Goal: Task Accomplishment & Management: Use online tool/utility

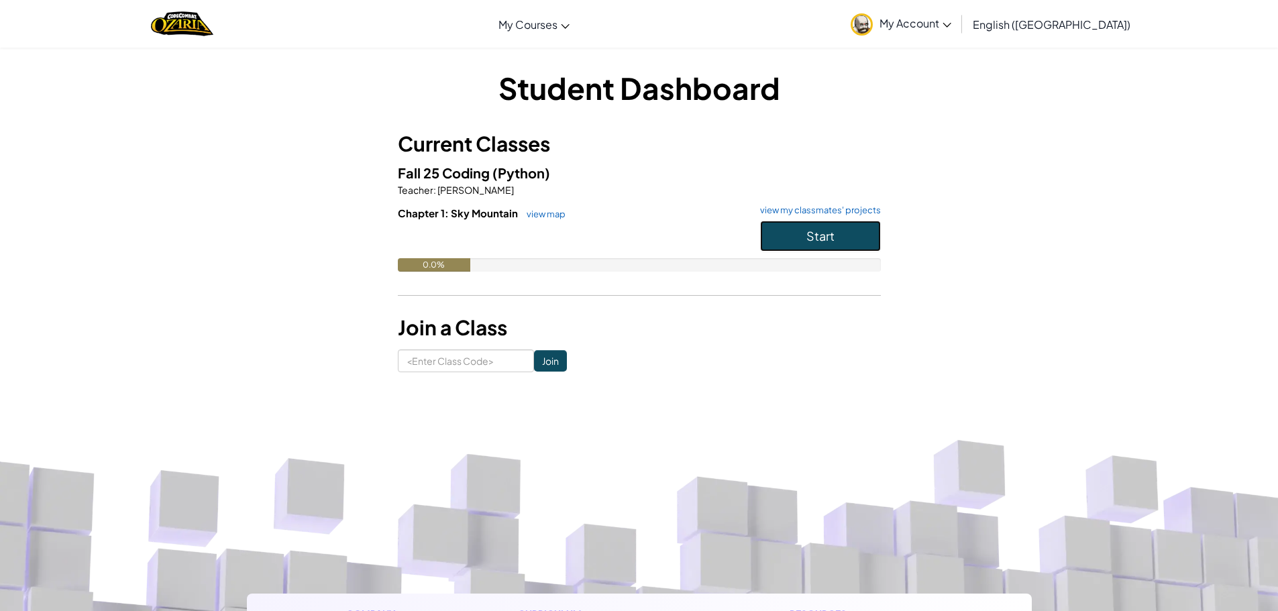
click at [796, 222] on button "Start" at bounding box center [820, 236] width 121 height 31
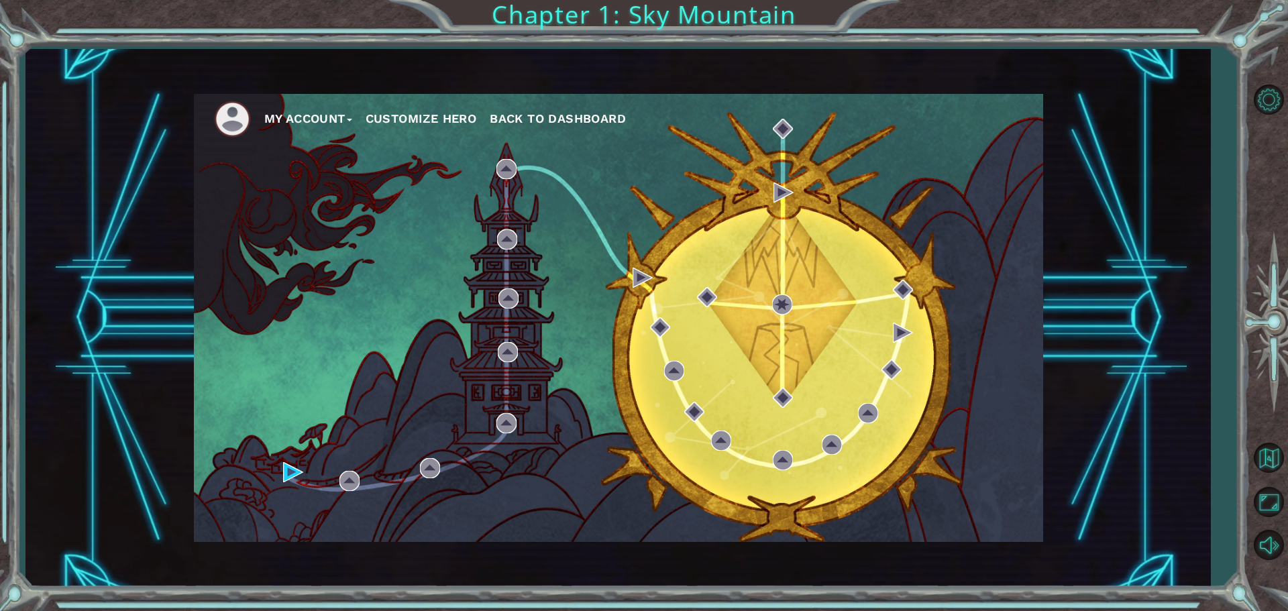
click at [278, 494] on div "My Account Customize Hero Back to Dashboard" at bounding box center [618, 318] width 849 height 448
click at [281, 486] on div "My Account Customize Hero Back to Dashboard" at bounding box center [618, 318] width 849 height 448
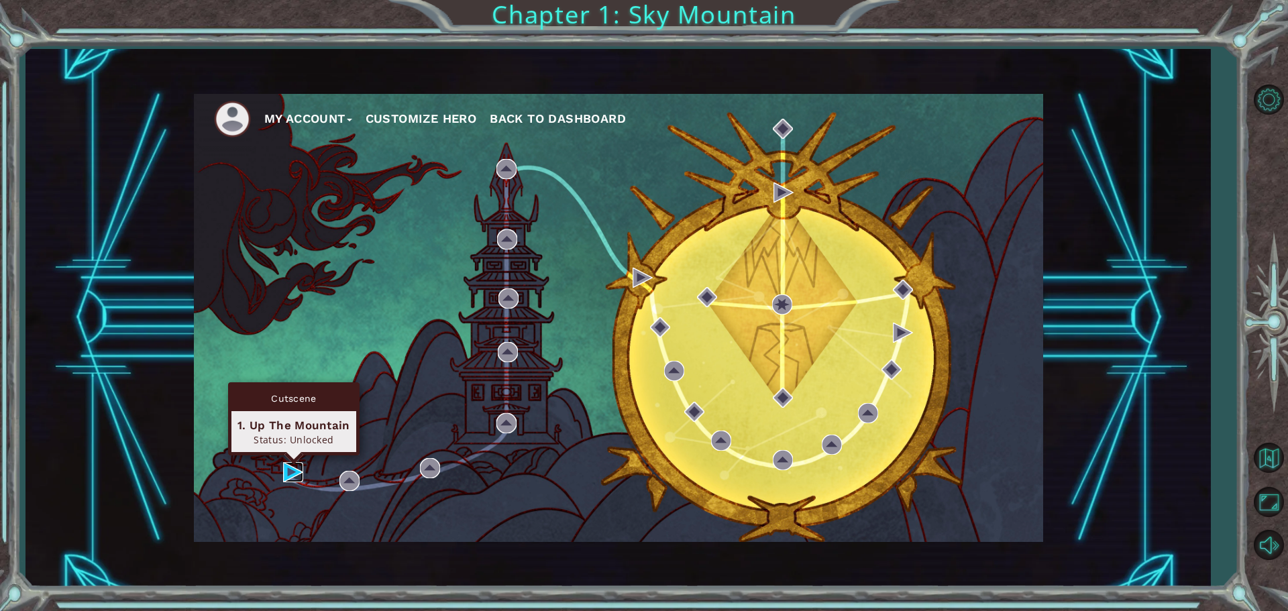
click at [288, 476] on img at bounding box center [293, 472] width 20 height 20
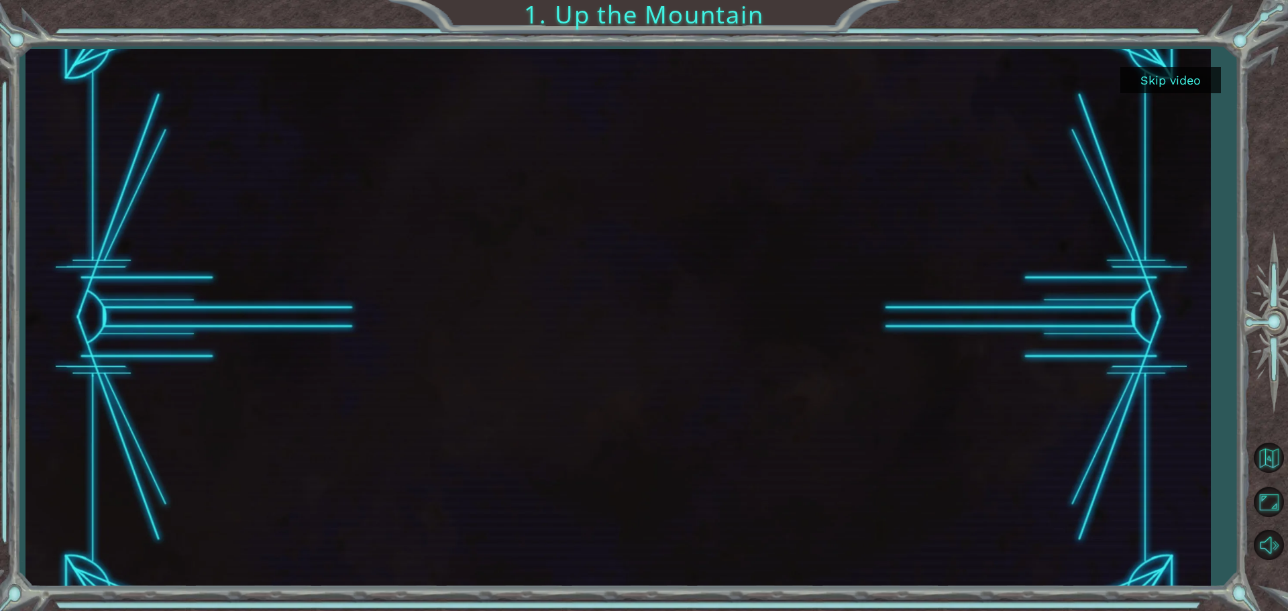
click at [1178, 86] on button "Skip video" at bounding box center [1170, 80] width 101 height 26
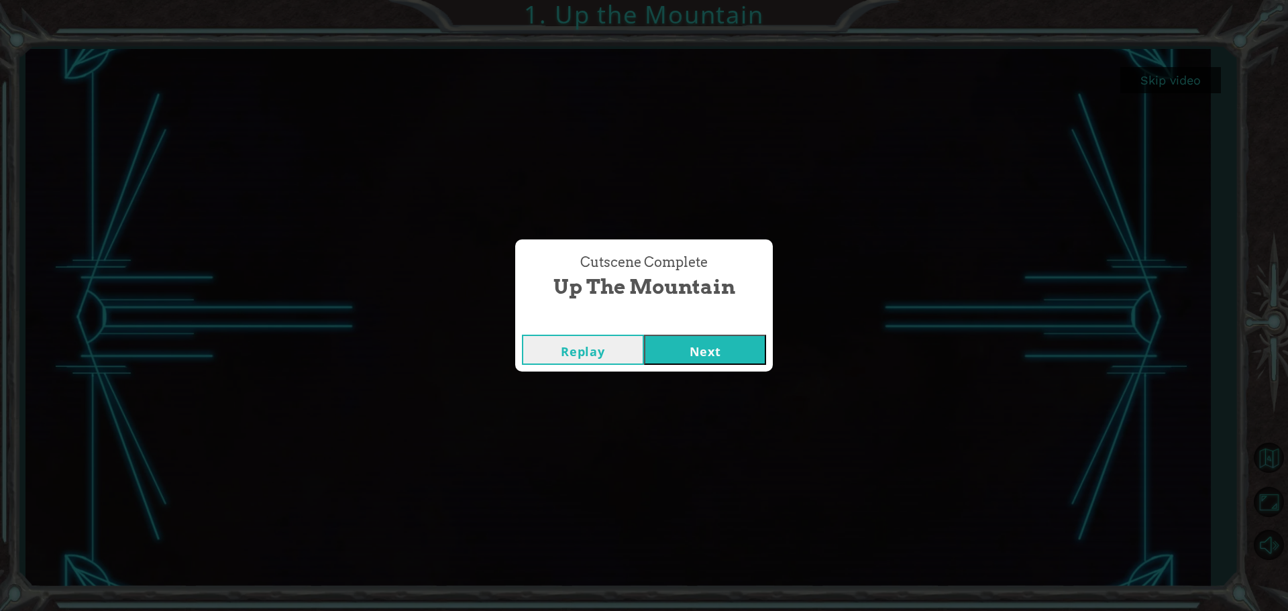
click at [707, 362] on button "Next" at bounding box center [705, 350] width 122 height 30
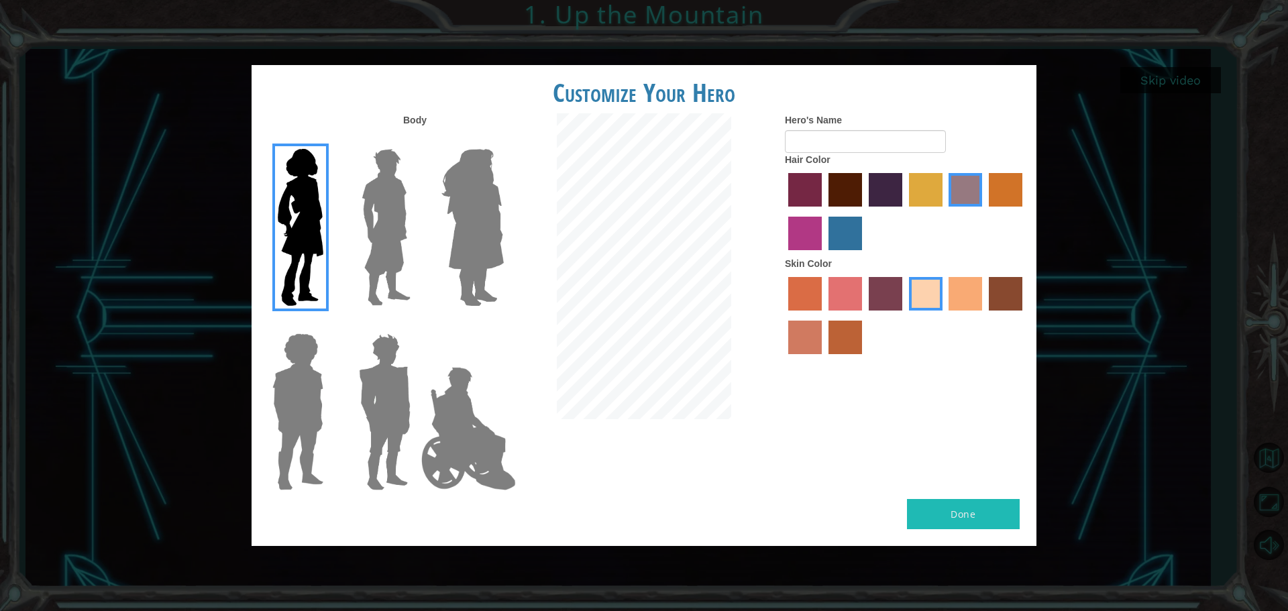
click at [408, 195] on img at bounding box center [386, 228] width 60 height 168
click at [416, 140] on input "Hero Lars" at bounding box center [416, 140] width 0 height 0
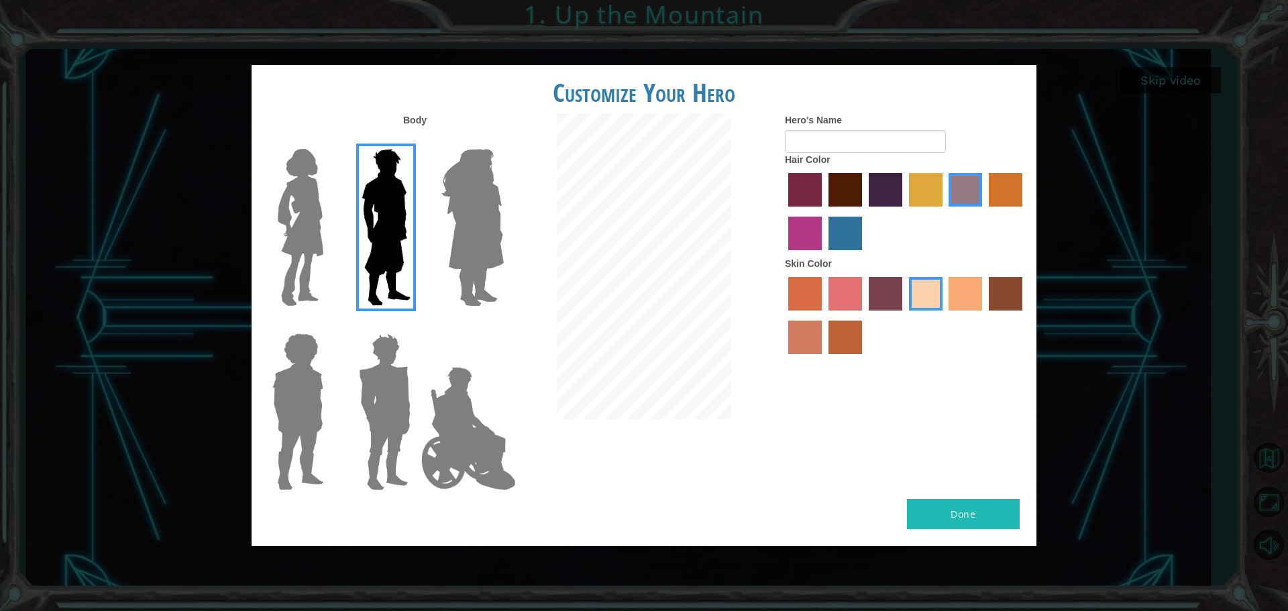
click at [448, 218] on img at bounding box center [472, 228] width 73 height 168
click at [503, 140] on input "Hero Amethyst" at bounding box center [503, 140] width 0 height 0
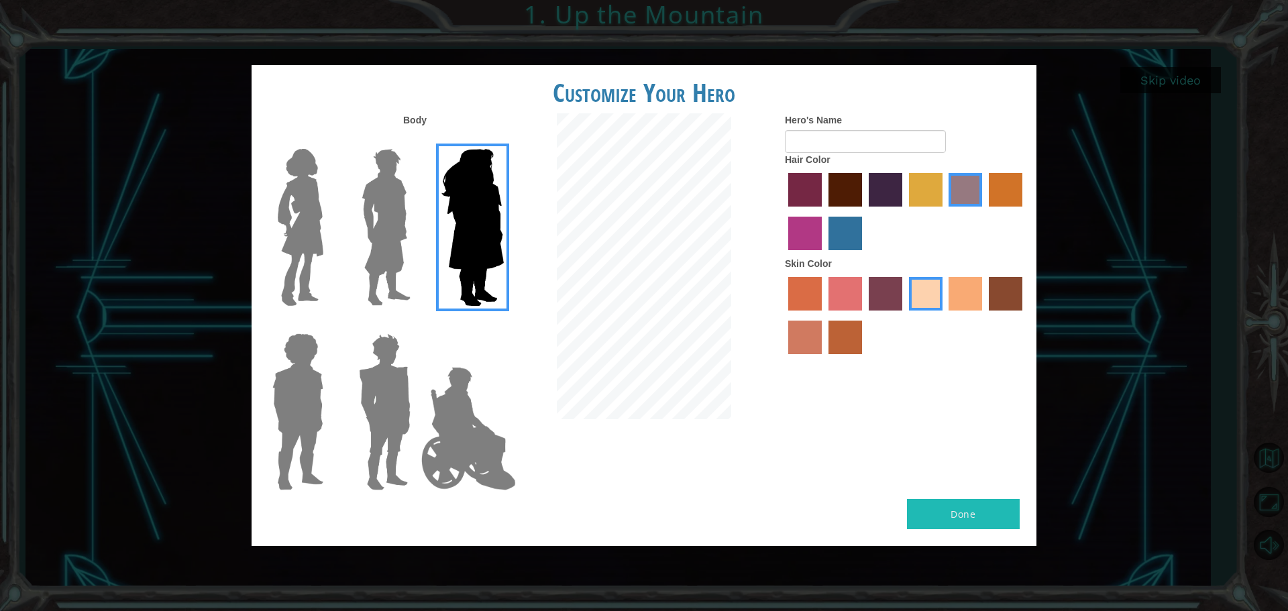
click at [437, 427] on img at bounding box center [468, 429] width 105 height 134
click at [503, 325] on input "Hero Jamie" at bounding box center [503, 325] width 0 height 0
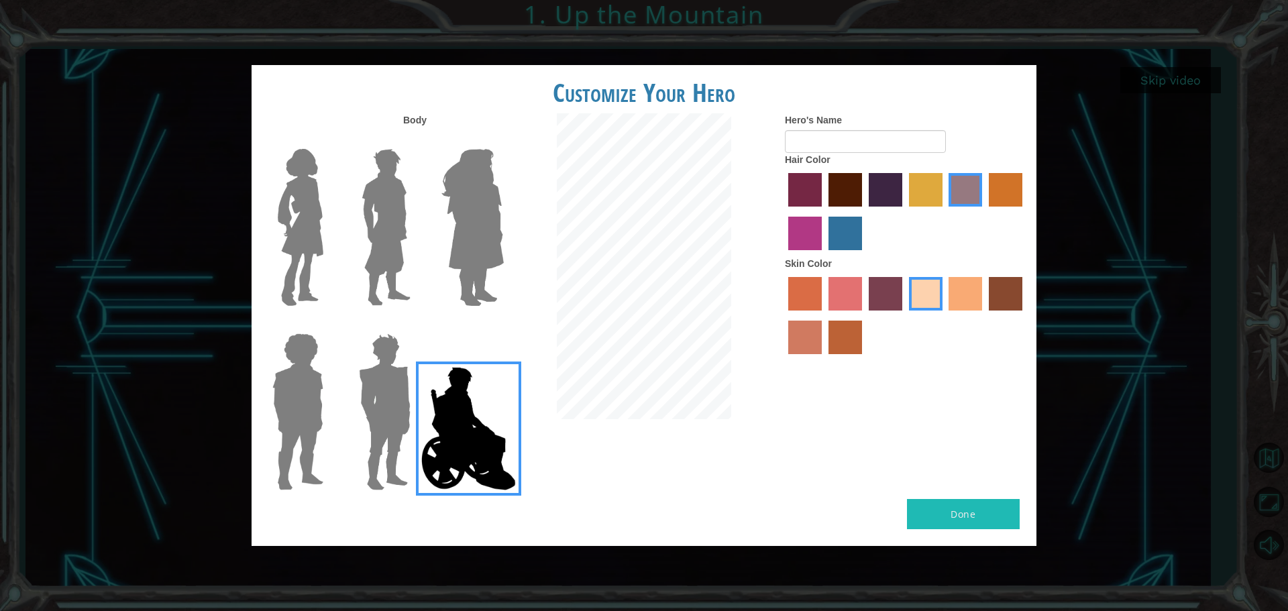
click at [382, 428] on img at bounding box center [385, 412] width 62 height 168
click at [416, 325] on input "Hero Garnet" at bounding box center [416, 325] width 0 height 0
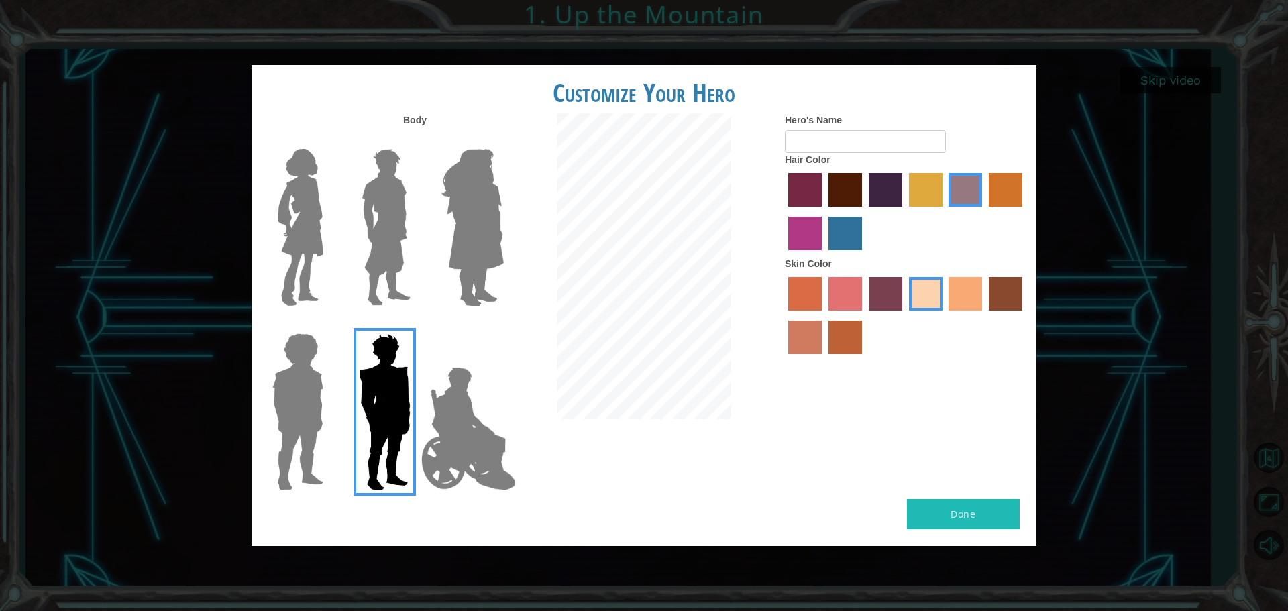
click at [309, 441] on img at bounding box center [298, 412] width 62 height 168
click at [329, 325] on input "Hero Steven" at bounding box center [329, 325] width 0 height 0
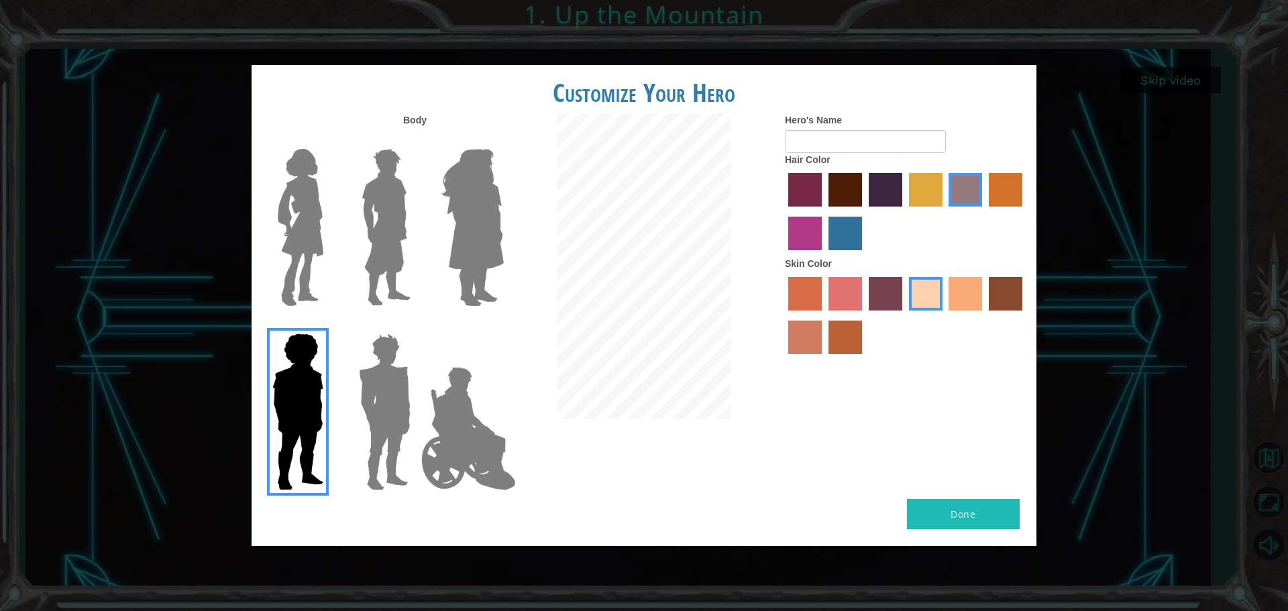
click at [384, 221] on img at bounding box center [386, 228] width 60 height 168
click at [416, 140] on input "Hero Lars" at bounding box center [416, 140] width 0 height 0
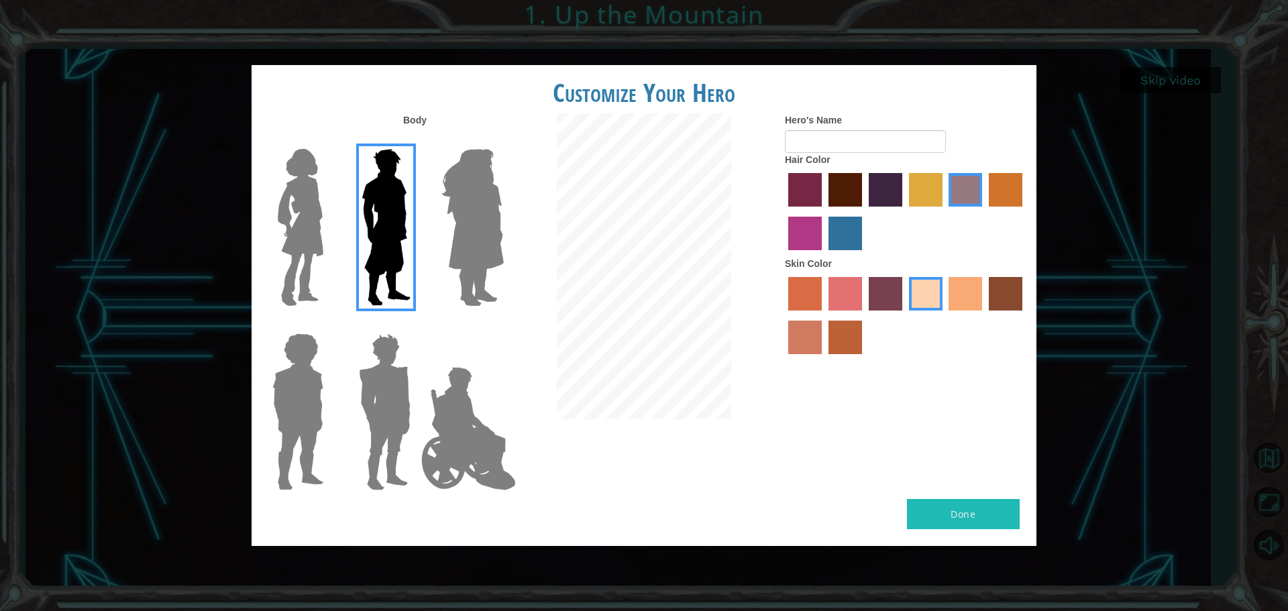
click at [383, 409] on img at bounding box center [385, 412] width 62 height 168
click at [416, 325] on input "Hero Garnet" at bounding box center [416, 325] width 0 height 0
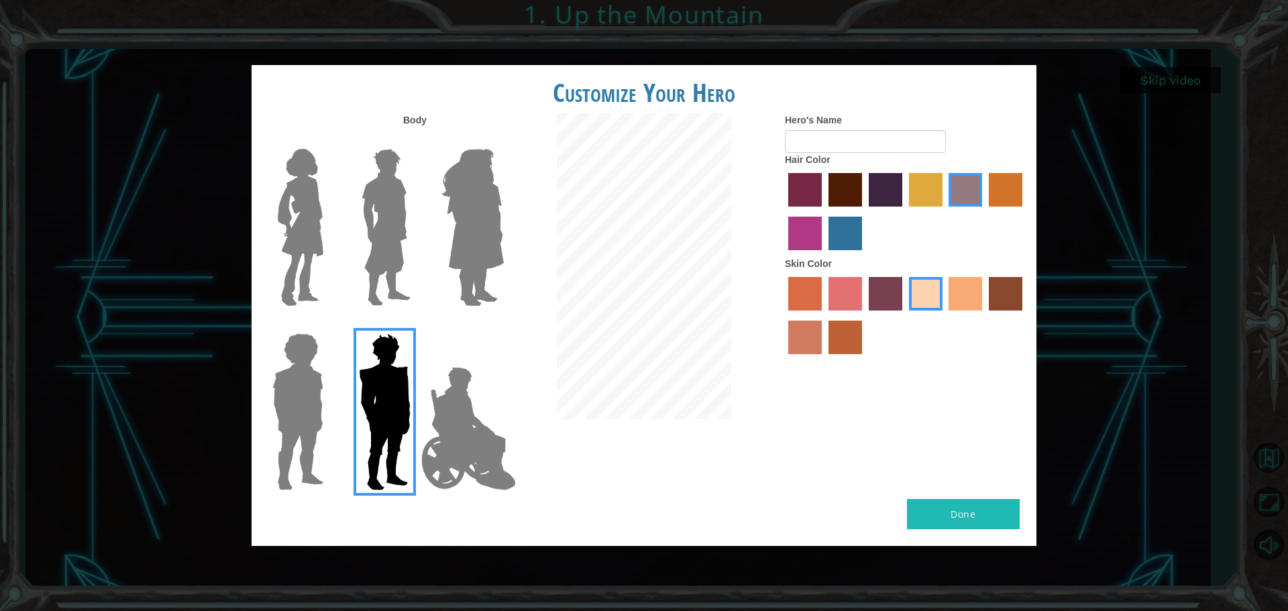
click at [301, 412] on img at bounding box center [298, 412] width 62 height 168
click at [329, 325] on input "Hero Steven" at bounding box center [329, 325] width 0 height 0
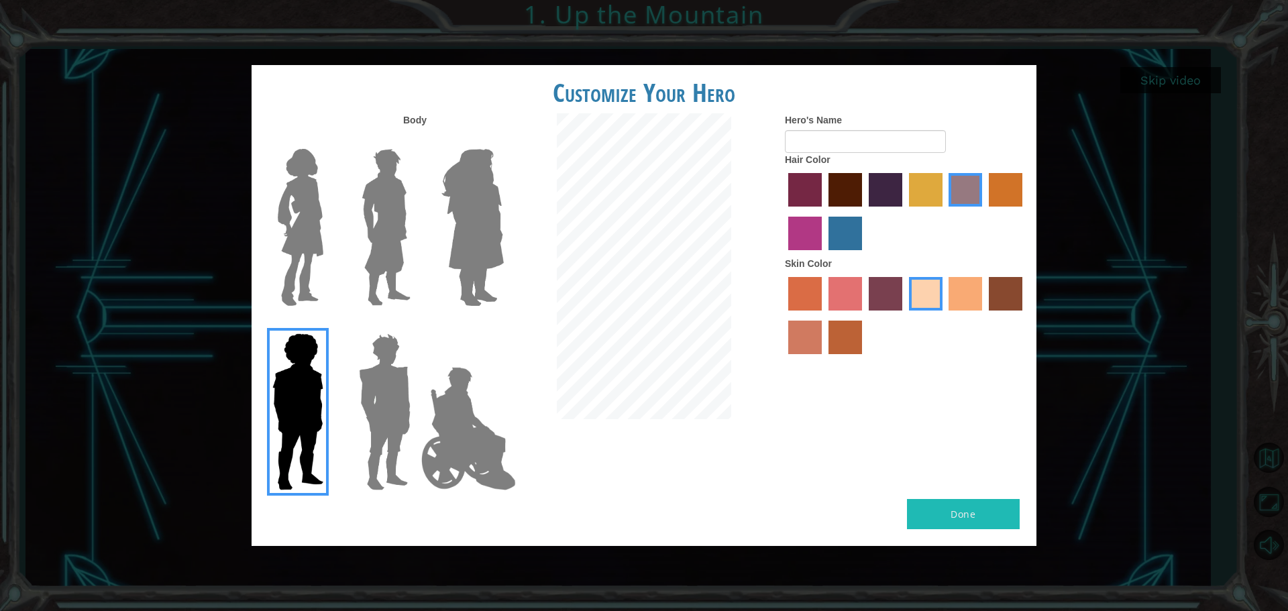
click at [804, 180] on label "paprika hair color" at bounding box center [805, 190] width 34 height 34
click at [784, 211] on input "paprika hair color" at bounding box center [784, 211] width 0 height 0
click at [835, 227] on label "lachmara hair color" at bounding box center [846, 234] width 34 height 34
click at [824, 255] on input "lachmara hair color" at bounding box center [824, 255] width 0 height 0
click at [995, 290] on label "karma skin color" at bounding box center [1006, 294] width 34 height 34
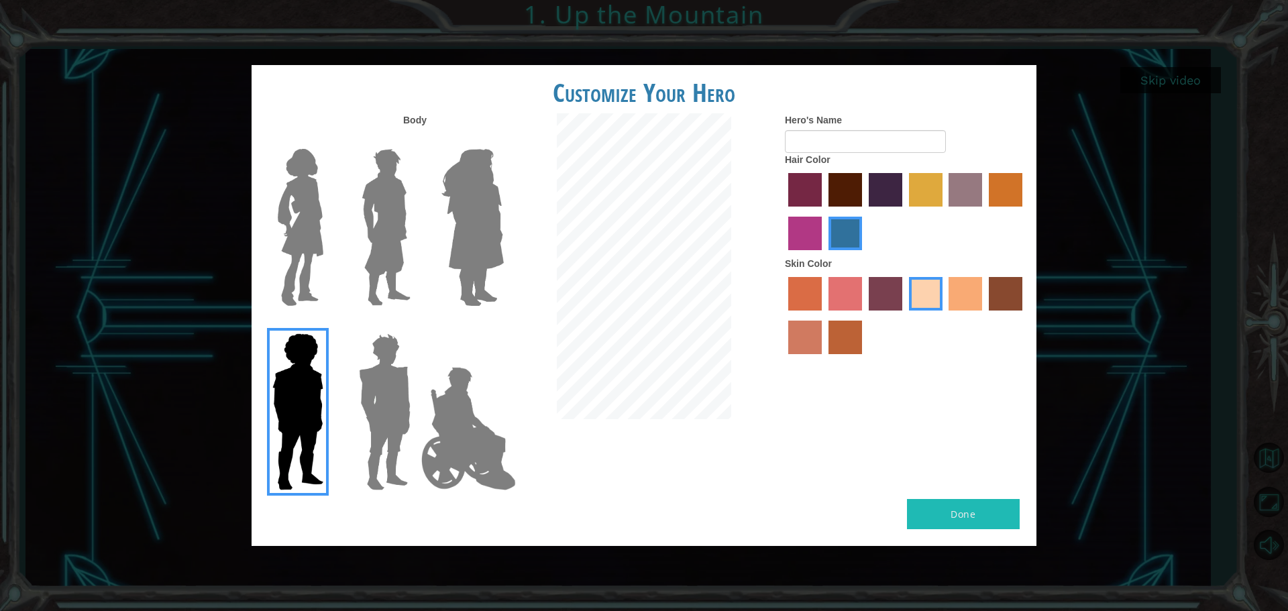
click at [984, 315] on input "karma skin color" at bounding box center [984, 315] width 0 height 0
click at [839, 333] on label "smoke tree skin color" at bounding box center [846, 338] width 34 height 34
click at [824, 359] on input "smoke tree skin color" at bounding box center [824, 359] width 0 height 0
click at [1020, 310] on label "karma skin color" at bounding box center [1006, 294] width 34 height 34
click at [984, 315] on input "karma skin color" at bounding box center [984, 315] width 0 height 0
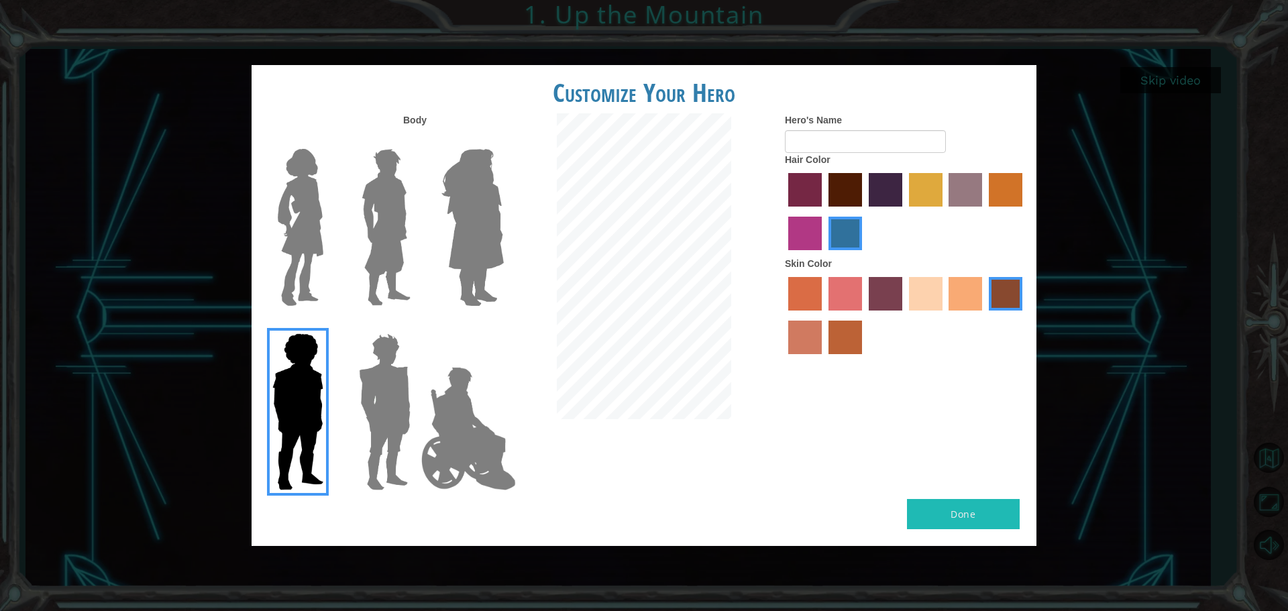
click at [916, 202] on label "tulip tree hair color" at bounding box center [926, 190] width 34 height 34
click at [904, 211] on input "tulip tree hair color" at bounding box center [904, 211] width 0 height 0
click at [808, 227] on label "medium red violet hair color" at bounding box center [805, 234] width 34 height 34
click at [1024, 211] on input "medium red violet hair color" at bounding box center [1024, 211] width 0 height 0
click at [837, 138] on input "Hero's Name" at bounding box center [865, 141] width 161 height 23
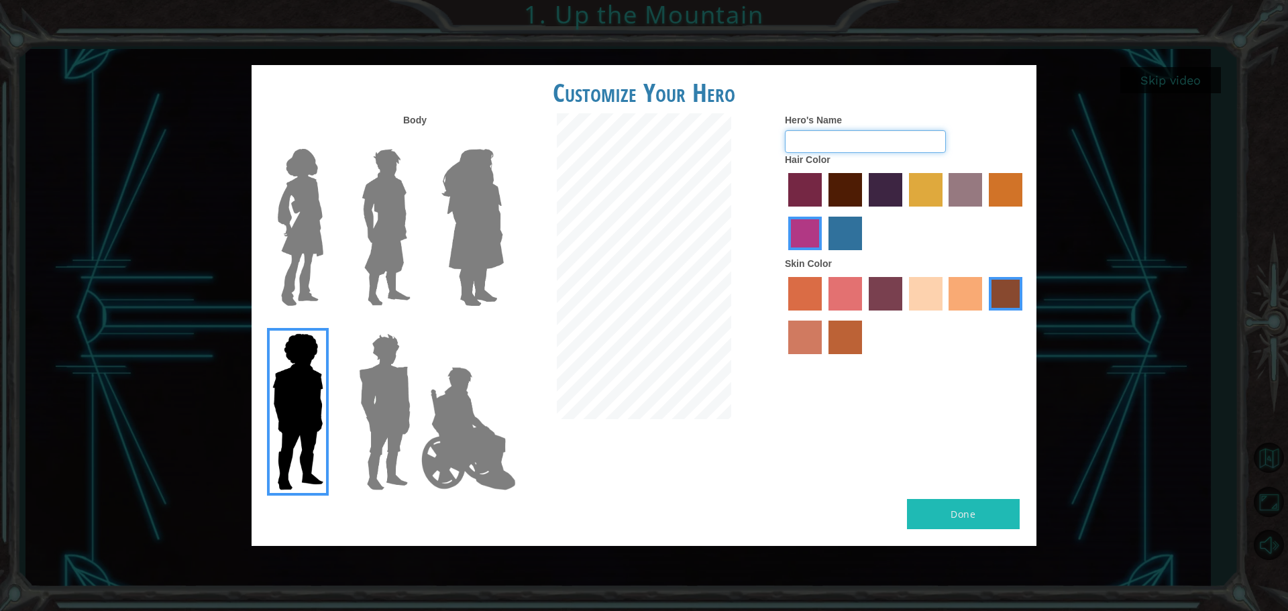
type input "l"
type input "Levi"
click at [982, 515] on button "Done" at bounding box center [963, 514] width 113 height 30
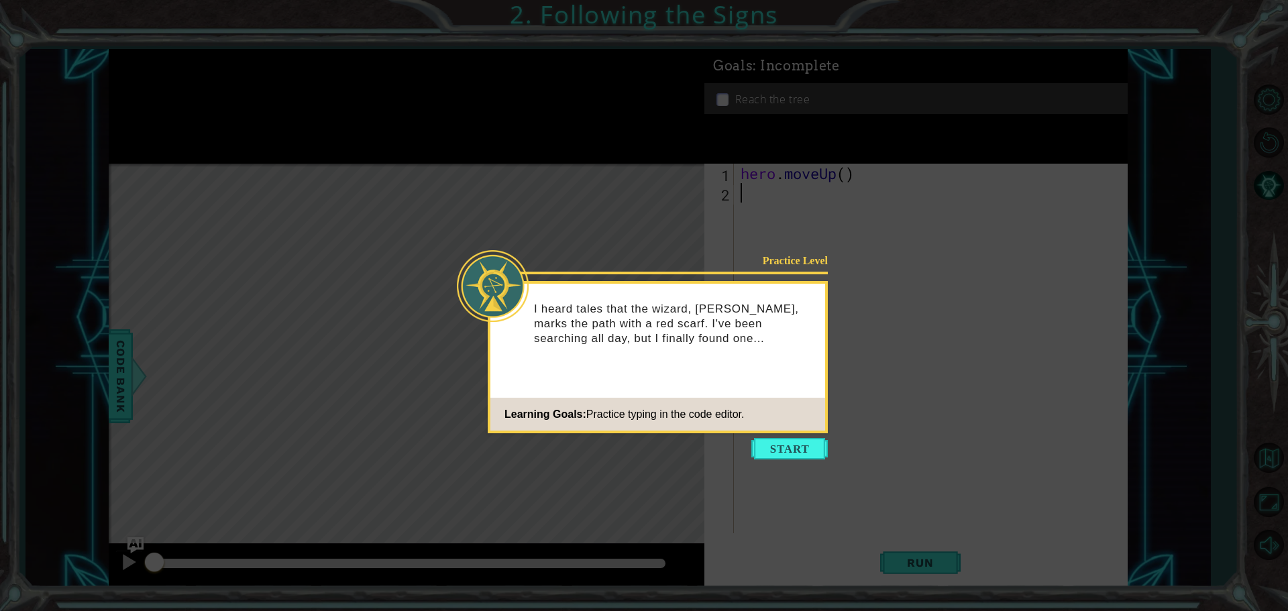
click at [772, 460] on icon at bounding box center [644, 305] width 1288 height 611
click at [772, 449] on button "Start" at bounding box center [789, 448] width 76 height 21
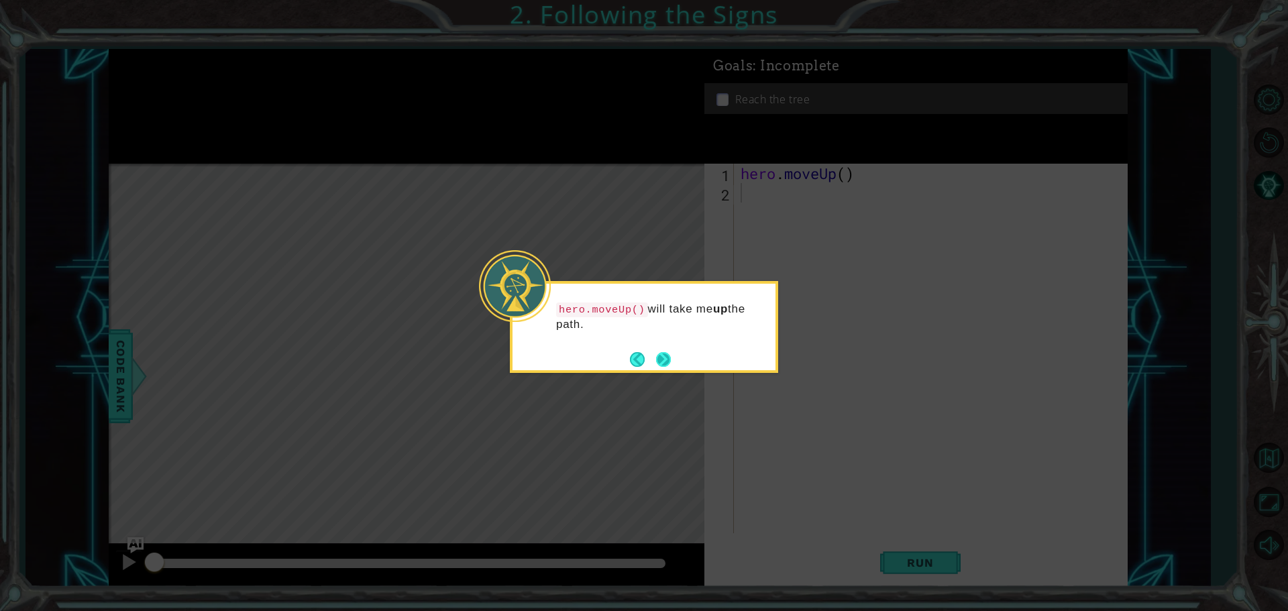
click at [651, 357] on footer at bounding box center [650, 360] width 41 height 20
click at [656, 357] on button "Next" at bounding box center [663, 359] width 23 height 23
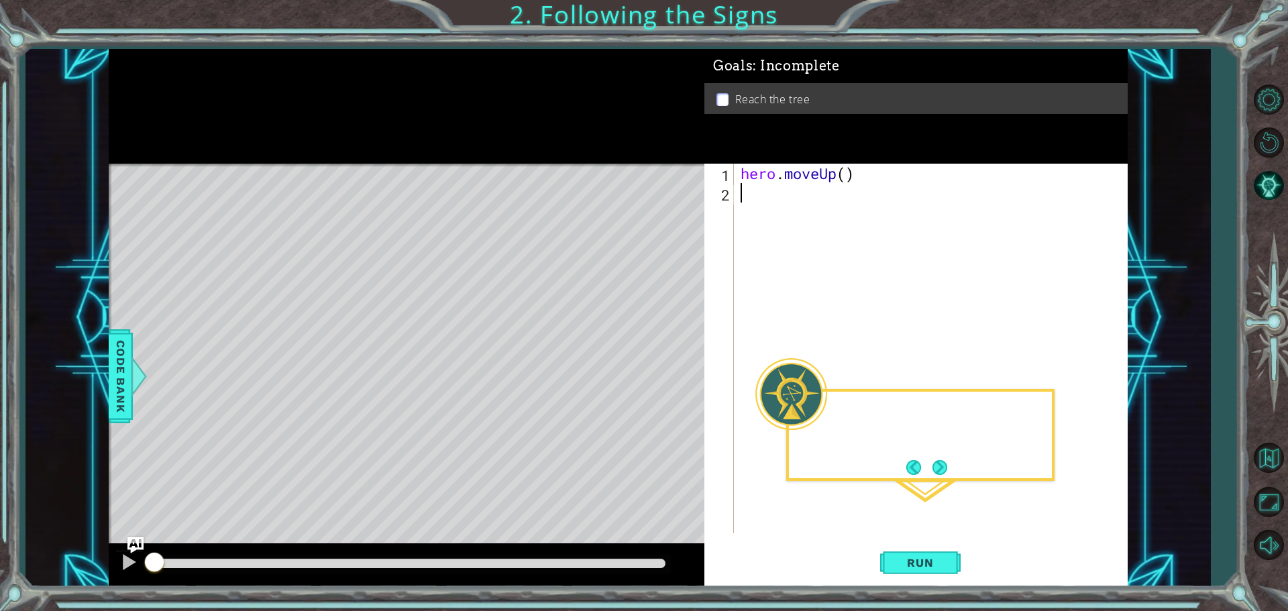
click at [656, 357] on div "Level Map" at bounding box center [419, 361] width 620 height 395
click at [943, 560] on span "Run" at bounding box center [920, 562] width 53 height 13
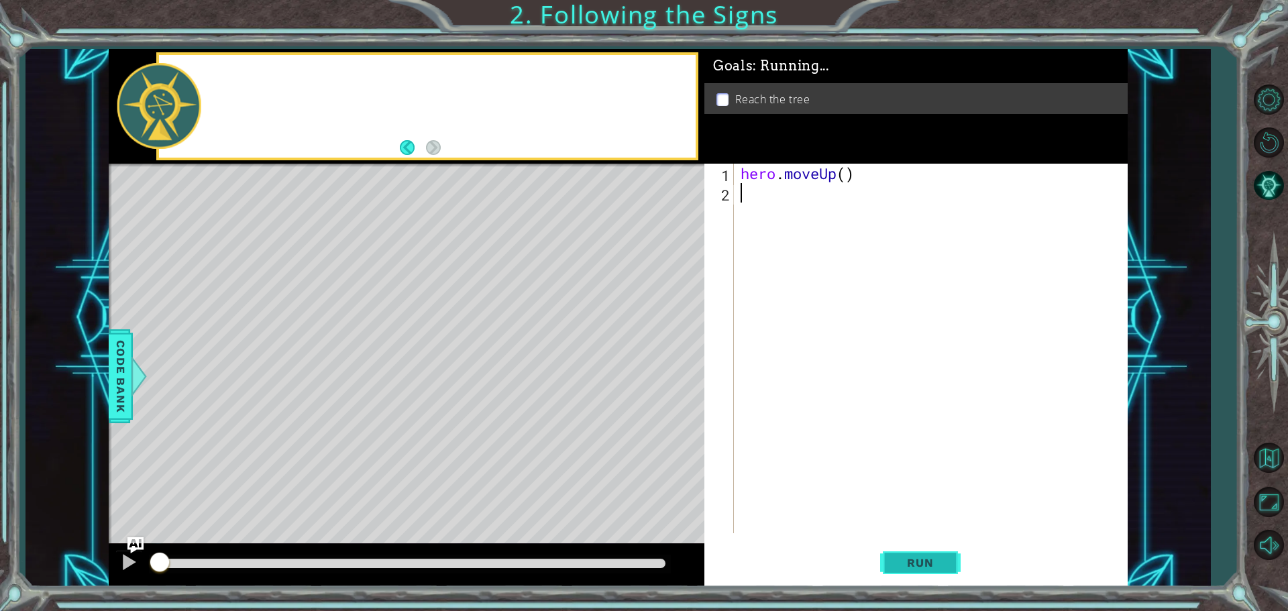
click at [943, 560] on span "Run" at bounding box center [920, 562] width 53 height 13
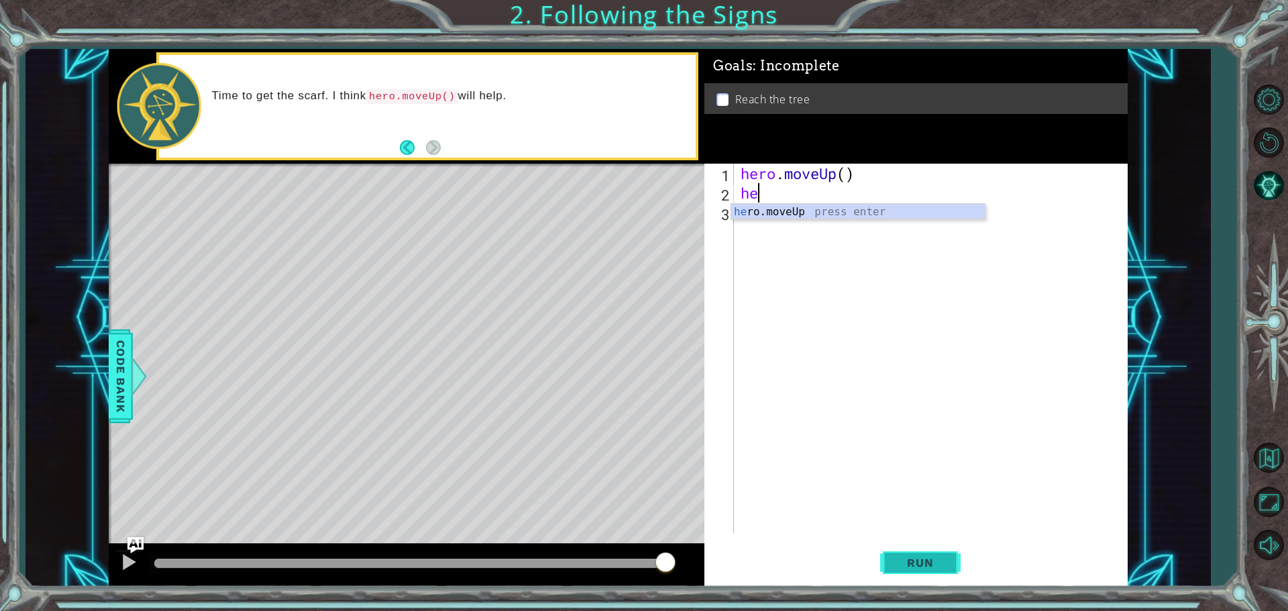
type textarea "her"
click at [832, 253] on div "hero . moveUp ( ) her" at bounding box center [934, 368] width 392 height 409
click at [767, 193] on div "hero . moveUp ( ) her" at bounding box center [934, 368] width 392 height 409
type textarea "hero"
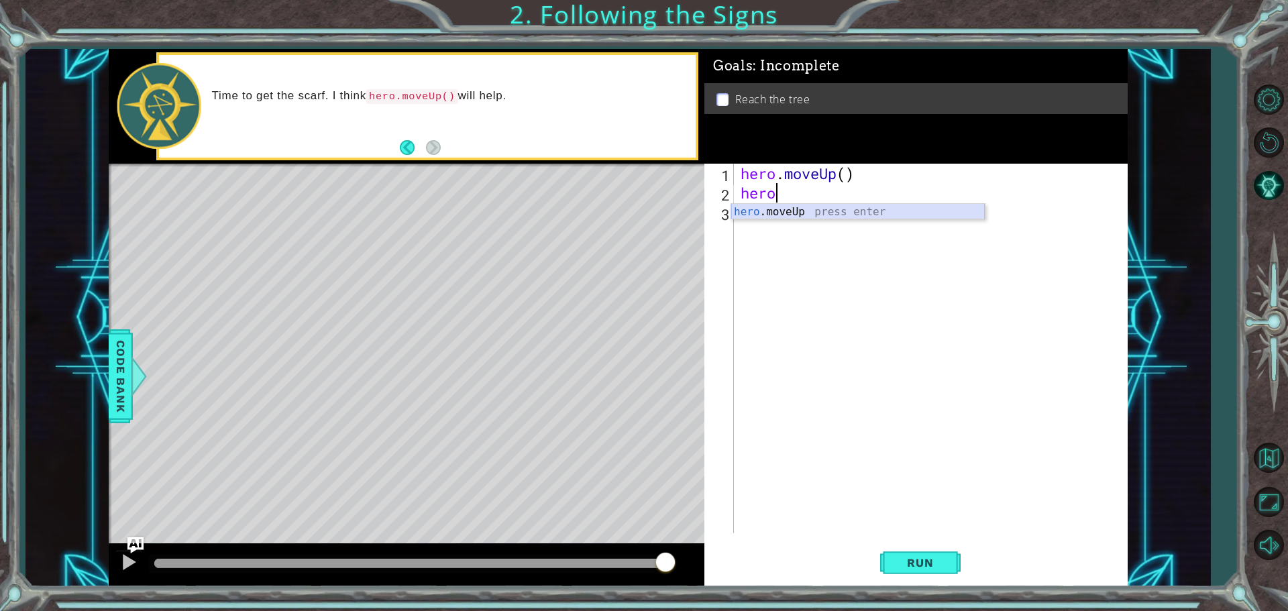
click at [773, 212] on div "hero .moveUp press enter" at bounding box center [858, 228] width 254 height 48
click at [904, 551] on button "Run" at bounding box center [920, 562] width 81 height 42
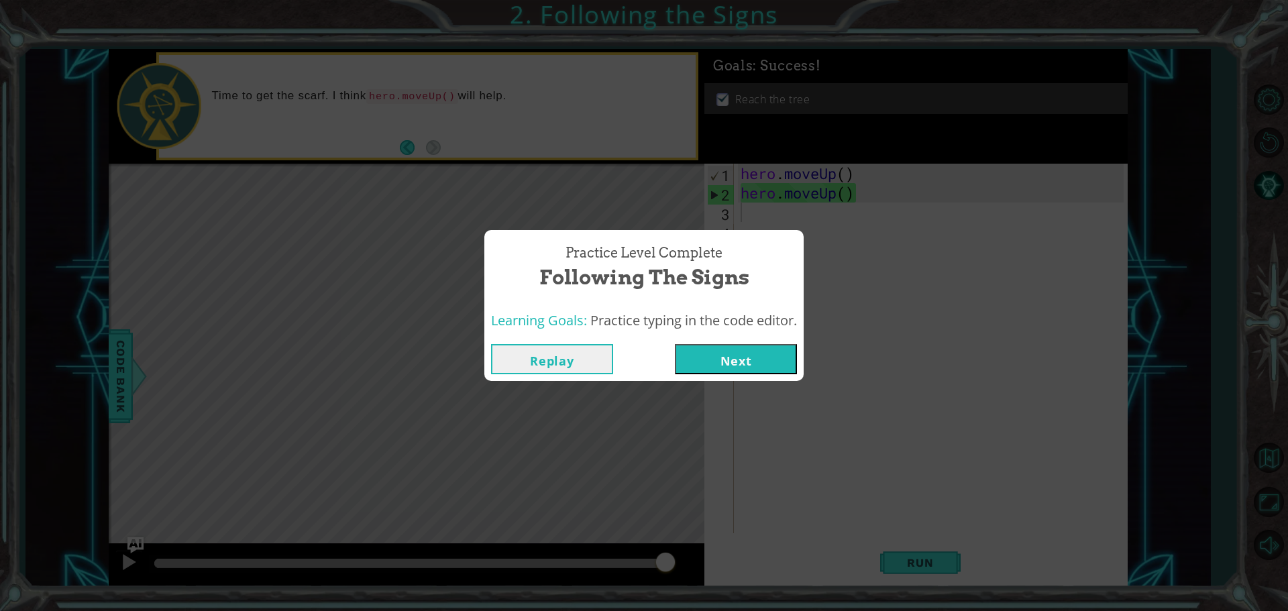
click at [783, 353] on button "Next" at bounding box center [736, 359] width 122 height 30
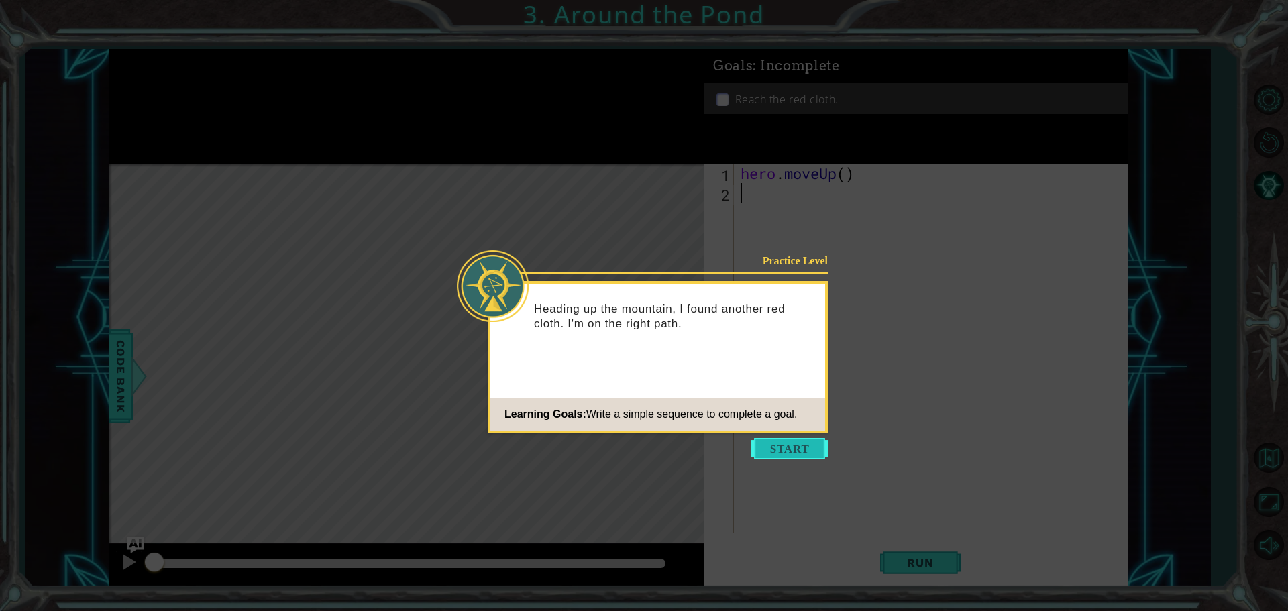
click at [782, 439] on button "Start" at bounding box center [789, 448] width 76 height 21
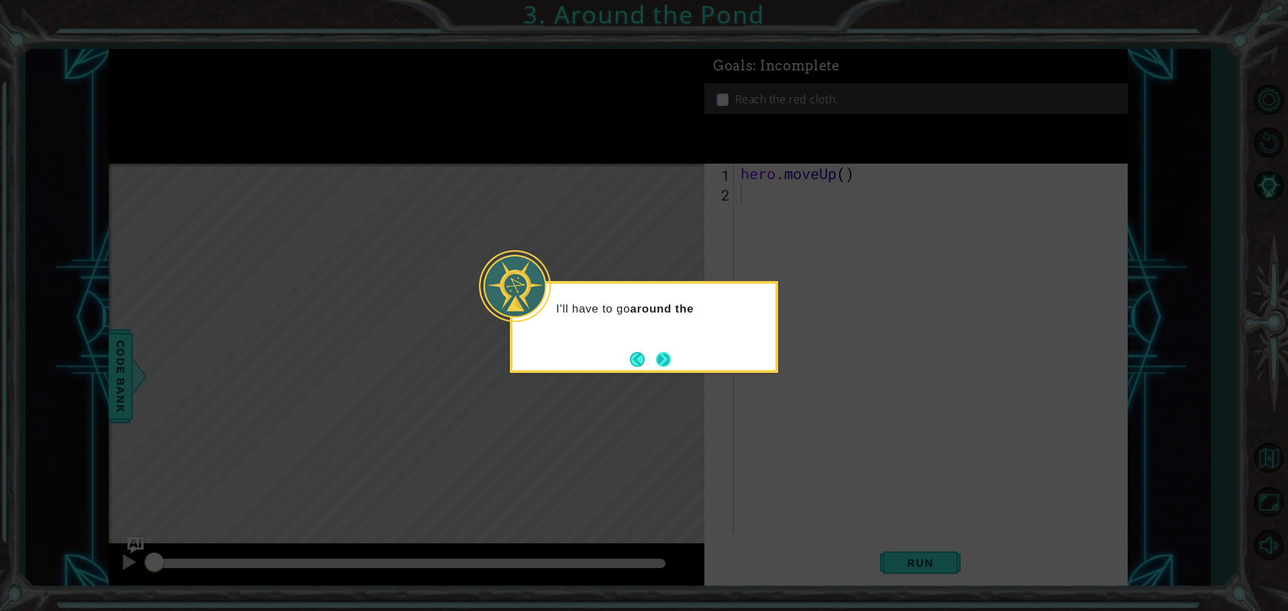
click at [670, 367] on button "Next" at bounding box center [662, 359] width 23 height 23
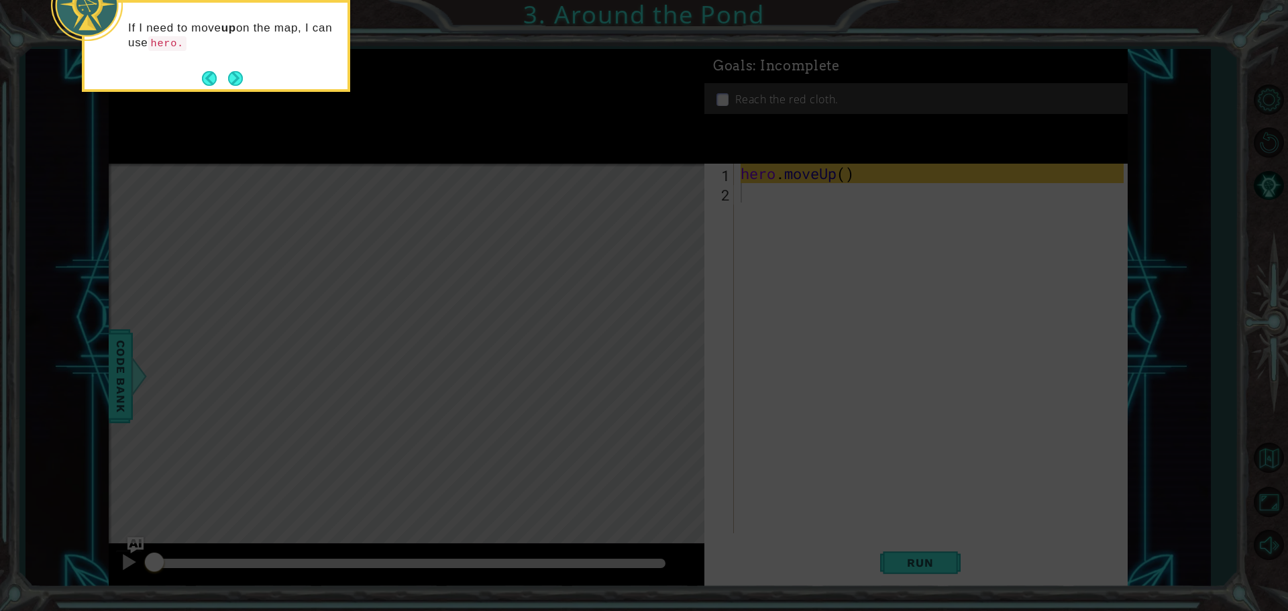
click at [229, 80] on button "Next" at bounding box center [234, 77] width 19 height 19
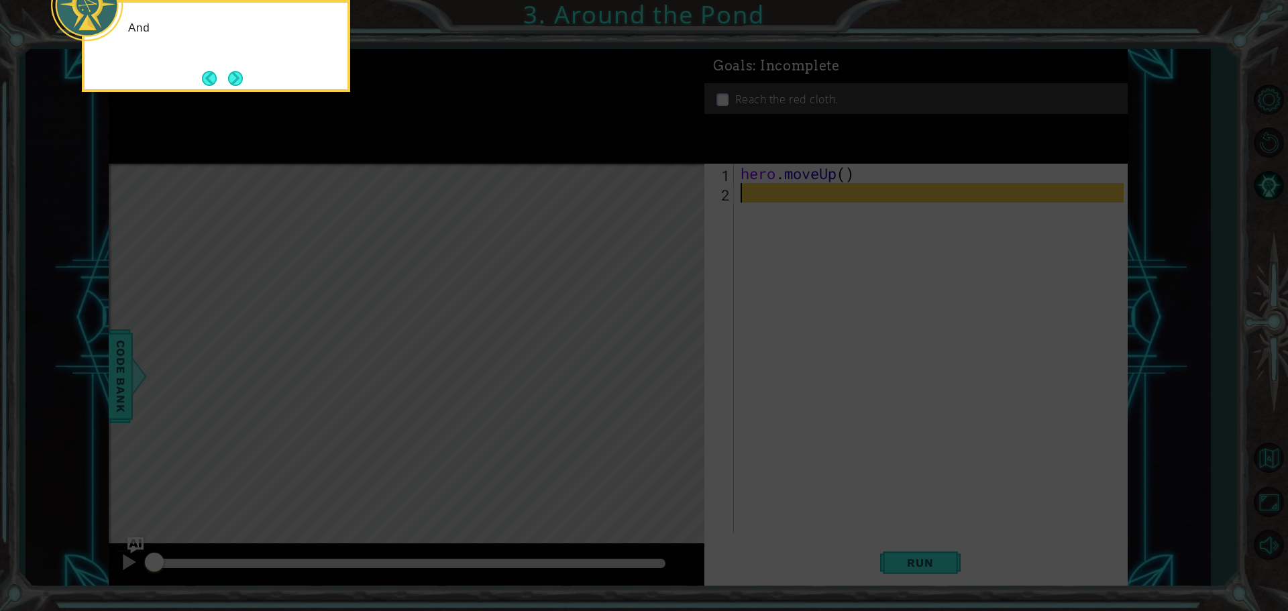
click at [229, 80] on button "Next" at bounding box center [235, 78] width 21 height 21
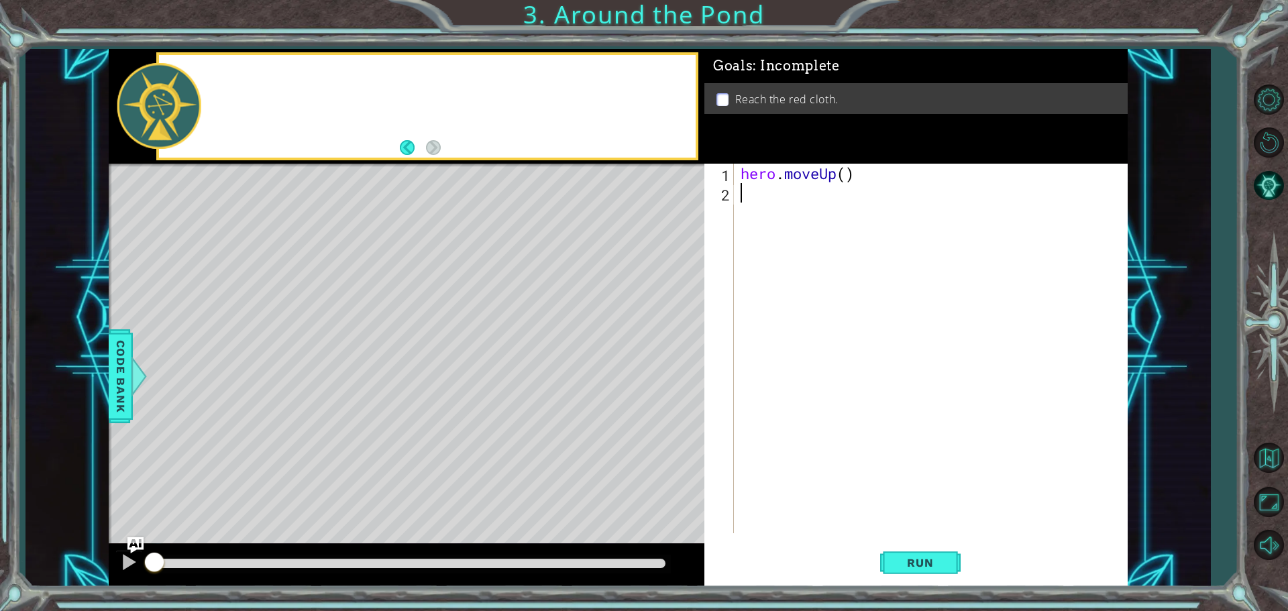
click at [229, 80] on div at bounding box center [427, 106] width 537 height 103
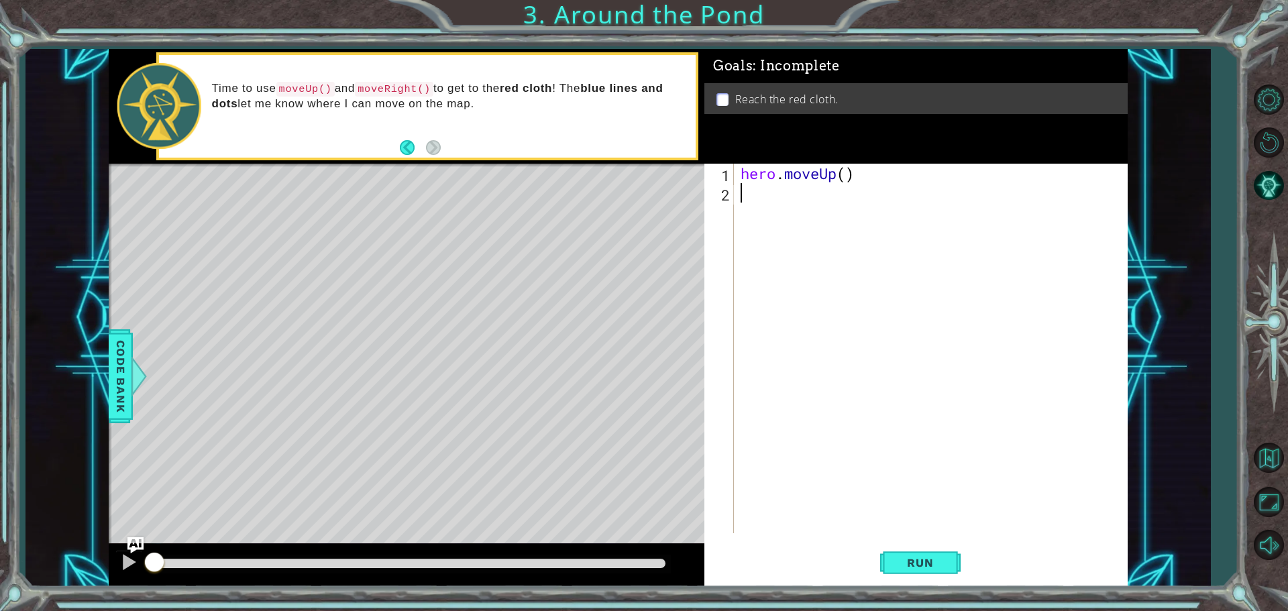
click at [765, 203] on div "hero . moveUp ( )" at bounding box center [934, 368] width 392 height 409
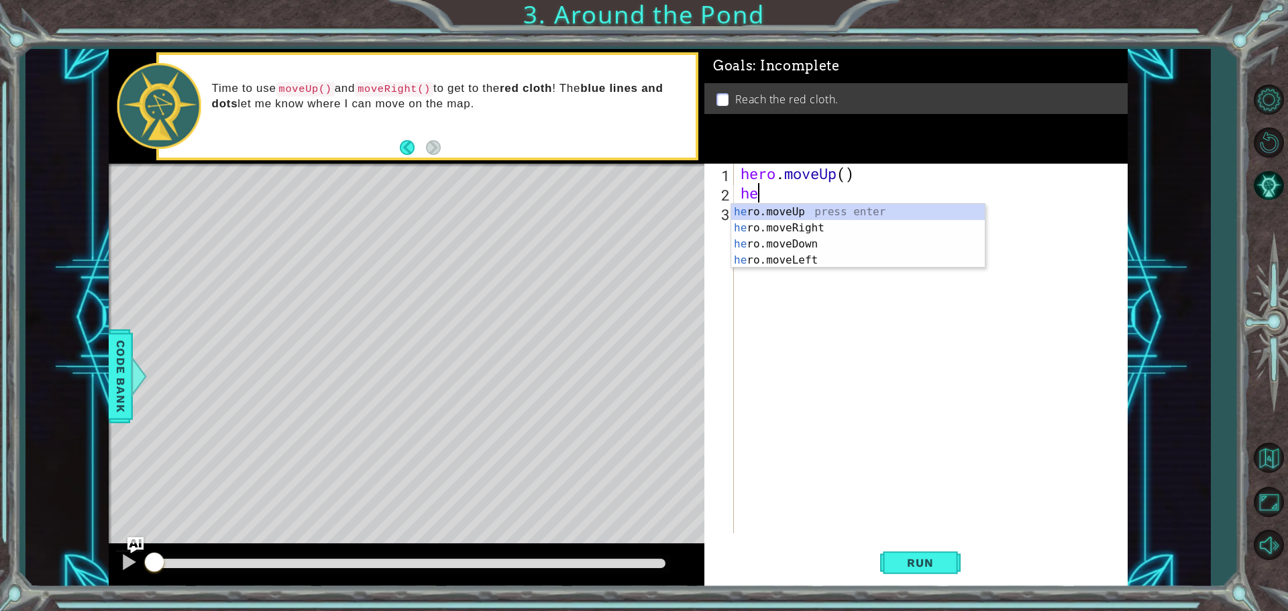
type textarea "her"
click at [805, 216] on div "her o.moveUp press enter her o.moveRight press enter her o.moveDown press enter…" at bounding box center [858, 252] width 254 height 97
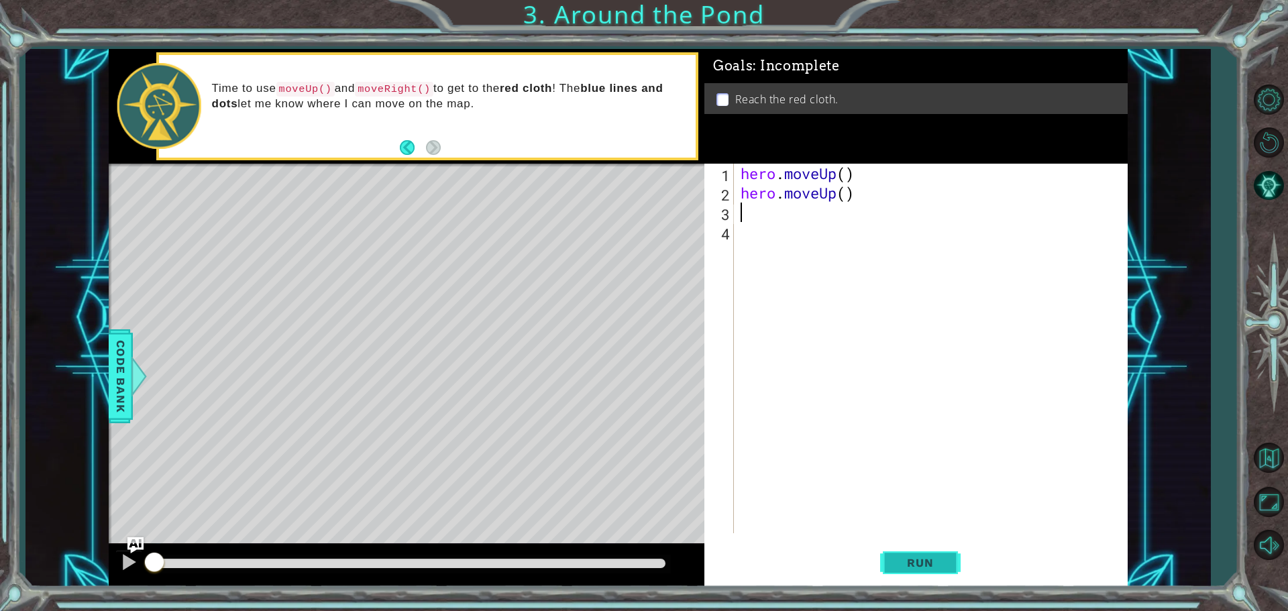
click at [932, 562] on span "Run" at bounding box center [920, 562] width 53 height 13
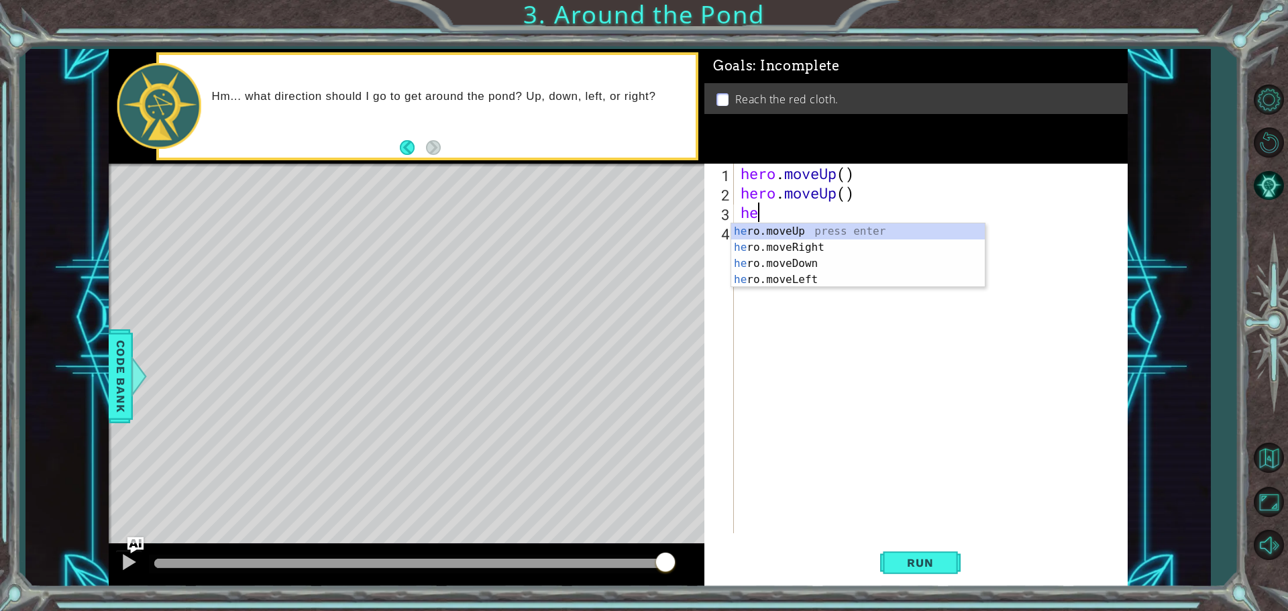
scroll to position [0, 1]
type textarea "he"
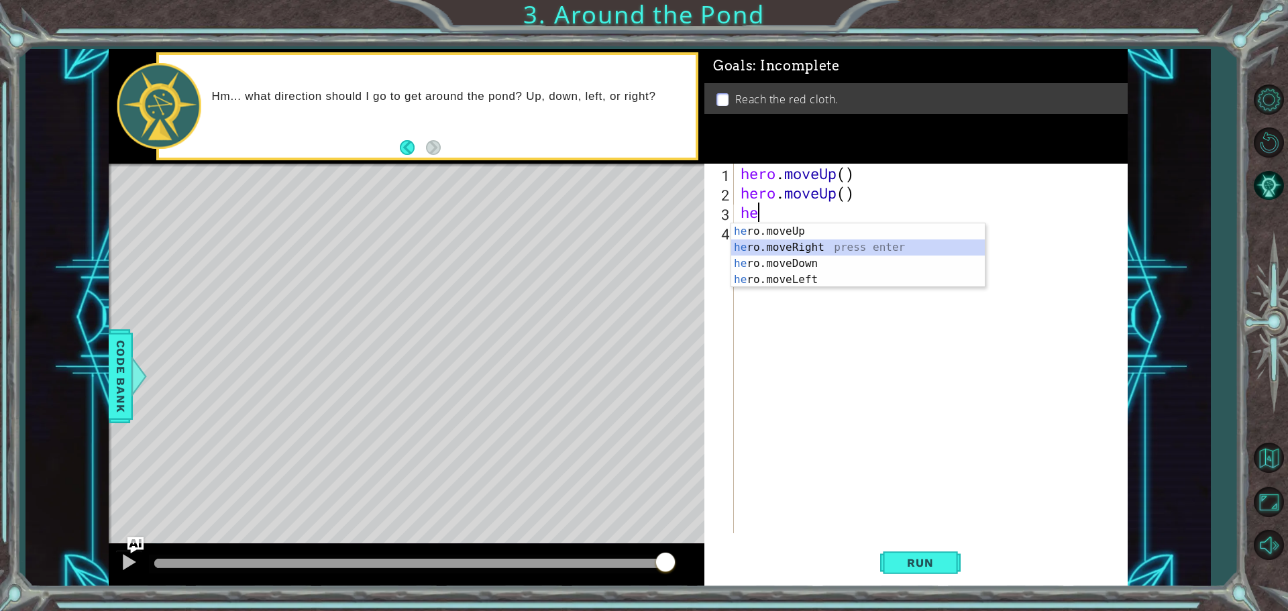
click at [816, 244] on div "he ro.moveUp press enter he ro.moveRight press enter he ro.moveDown press enter…" at bounding box center [858, 271] width 254 height 97
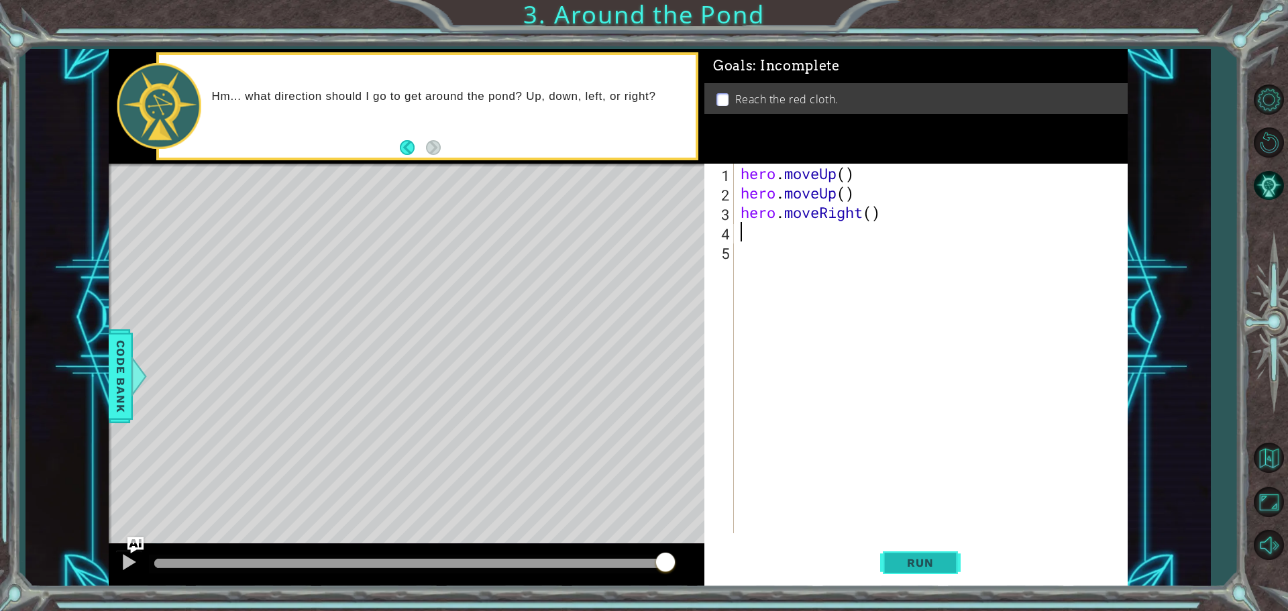
click at [942, 568] on span "Run" at bounding box center [920, 562] width 53 height 13
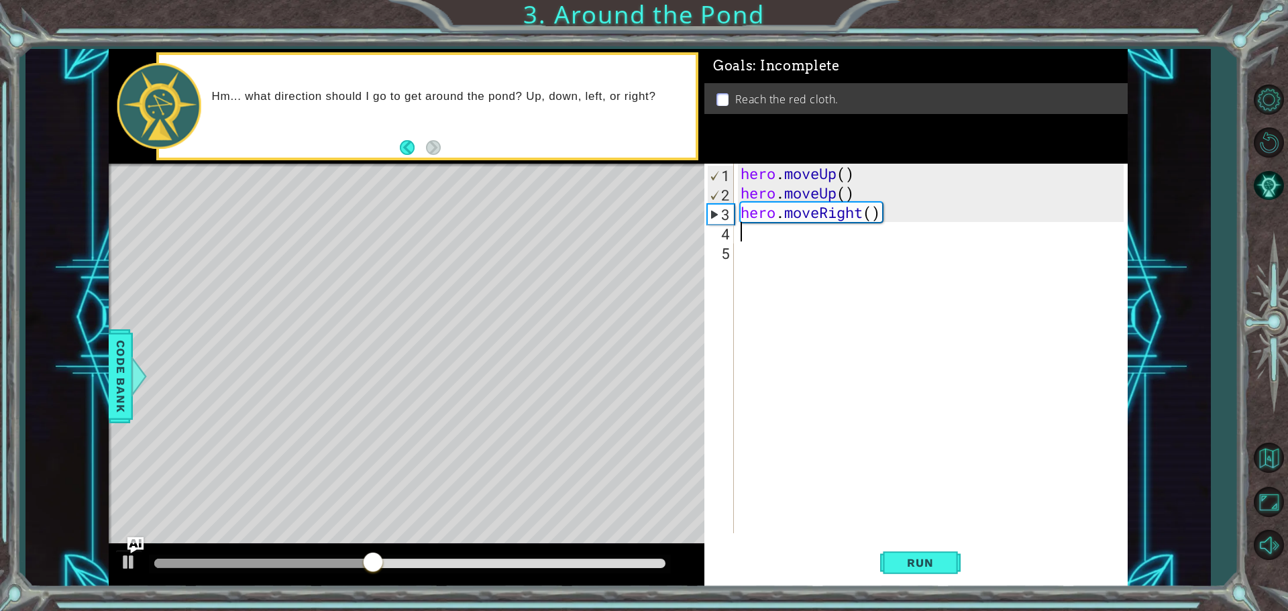
type textarea "h"
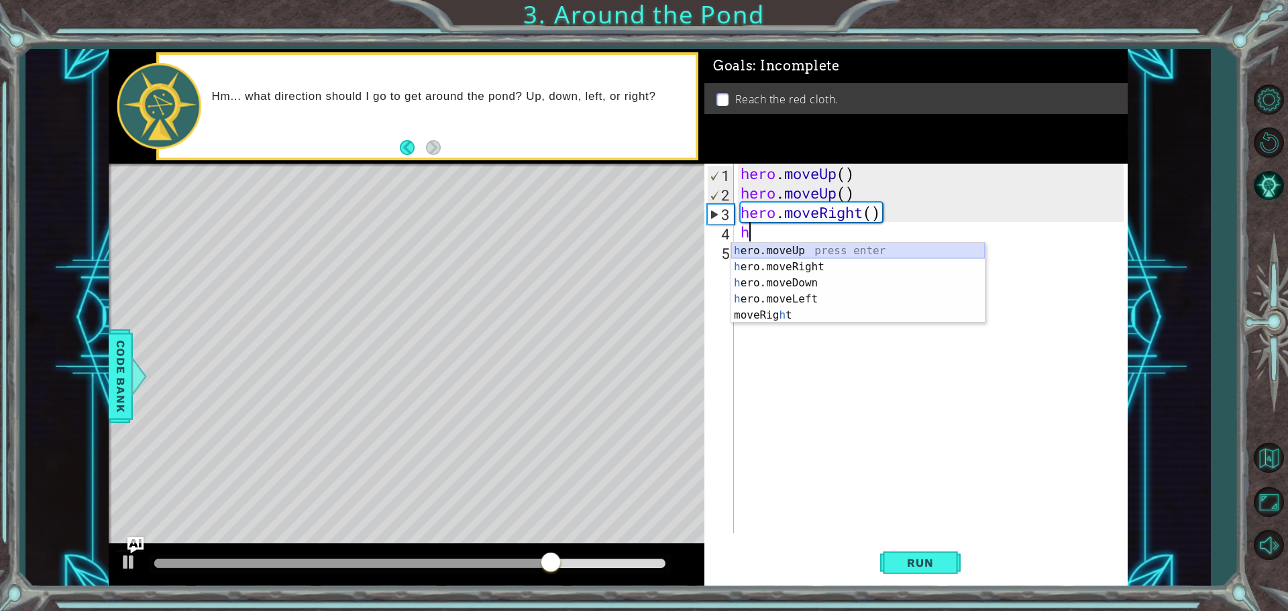
click at [811, 252] on div "h ero.moveUp press enter h ero.moveRight press enter h ero.moveDown press enter…" at bounding box center [858, 299] width 254 height 113
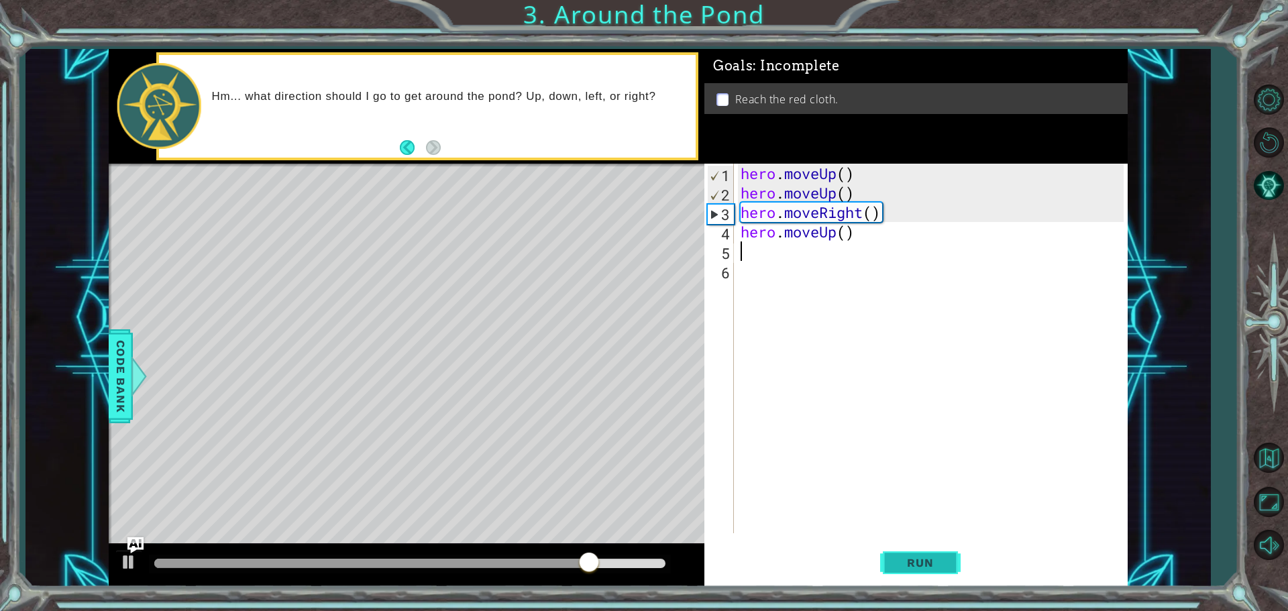
click at [910, 564] on span "Run" at bounding box center [920, 562] width 53 height 13
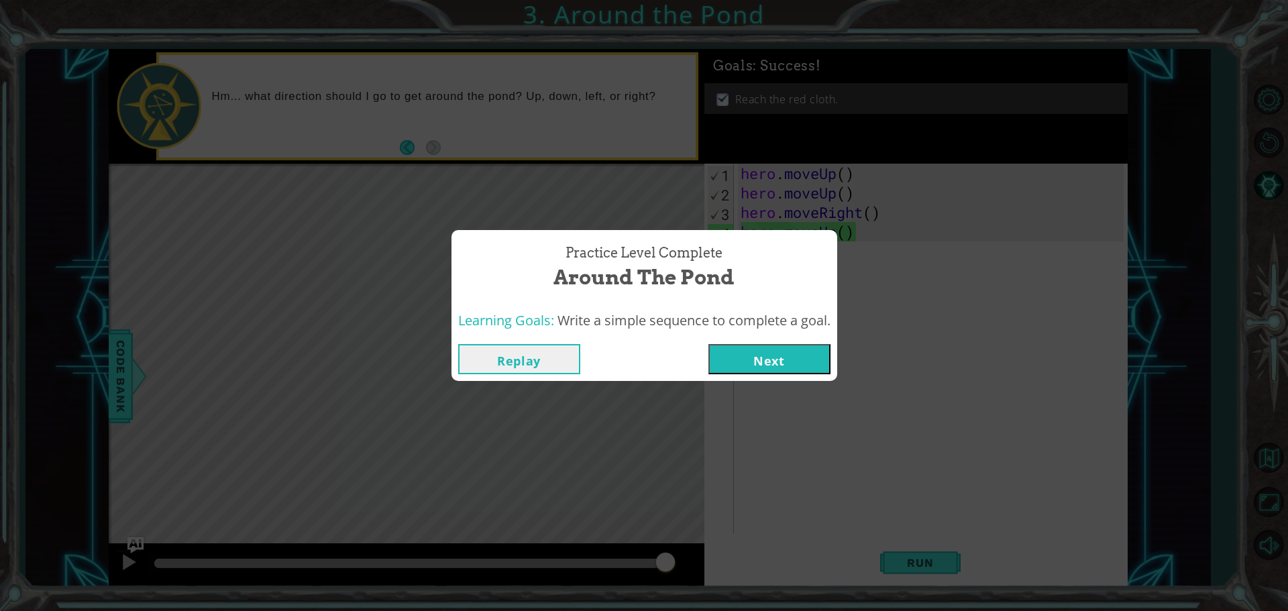
click at [799, 369] on button "Next" at bounding box center [769, 359] width 122 height 30
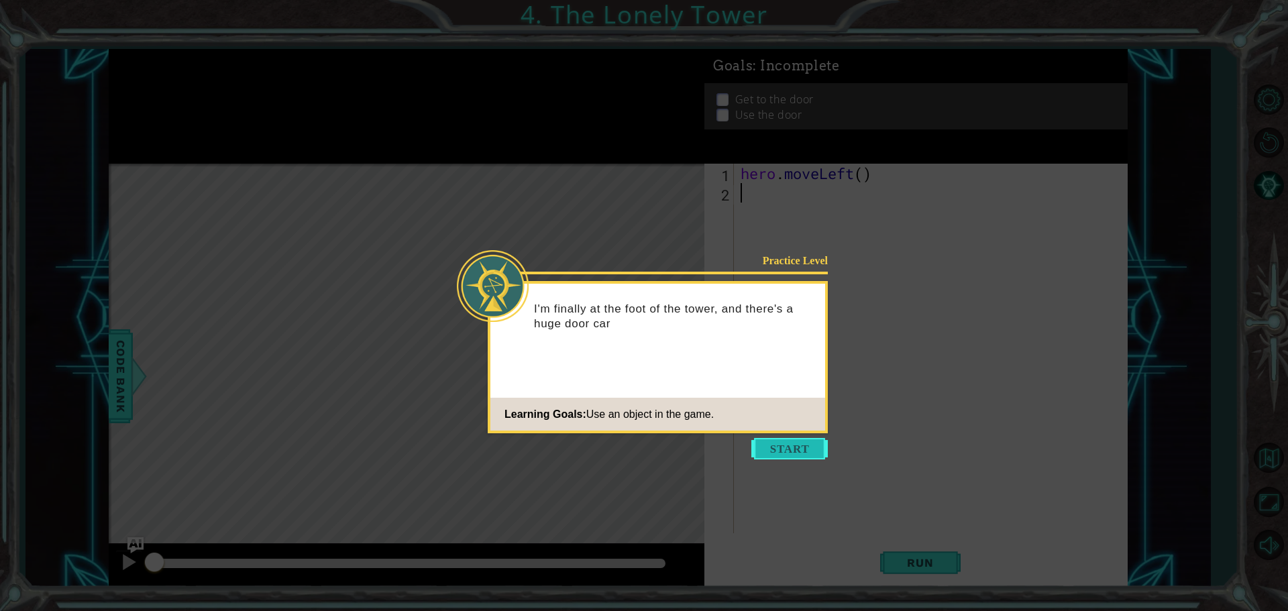
click at [813, 449] on button "Start" at bounding box center [789, 448] width 76 height 21
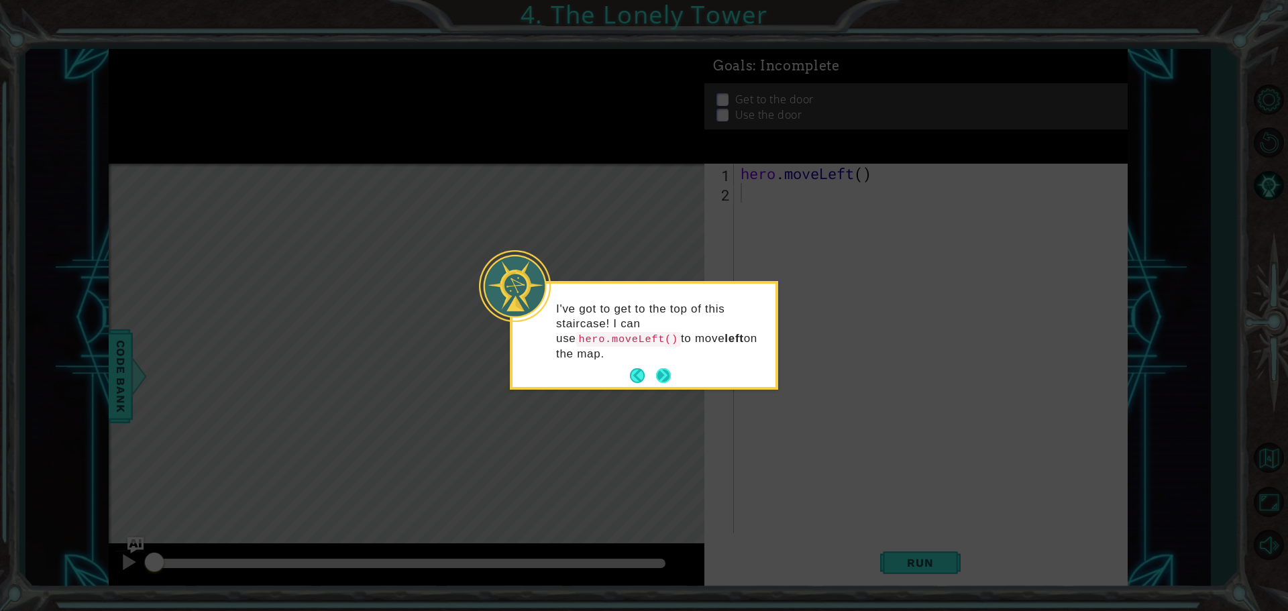
click at [663, 366] on button "Next" at bounding box center [663, 376] width 20 height 20
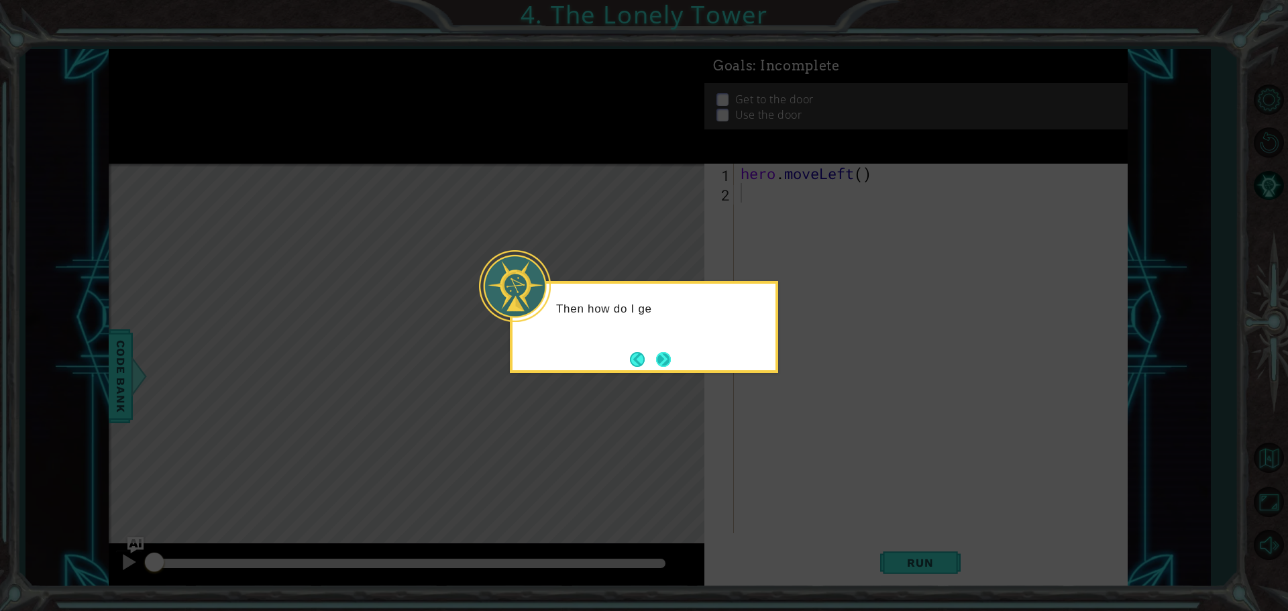
click at [659, 357] on button "Next" at bounding box center [663, 359] width 15 height 15
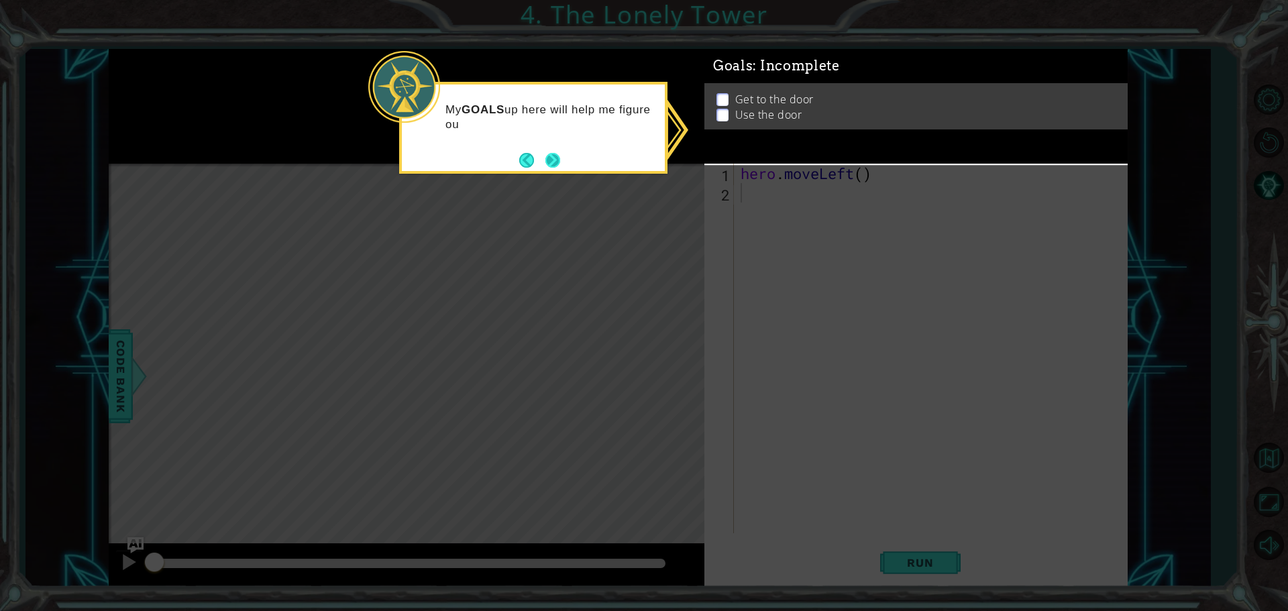
click at [558, 156] on button "Next" at bounding box center [553, 160] width 24 height 24
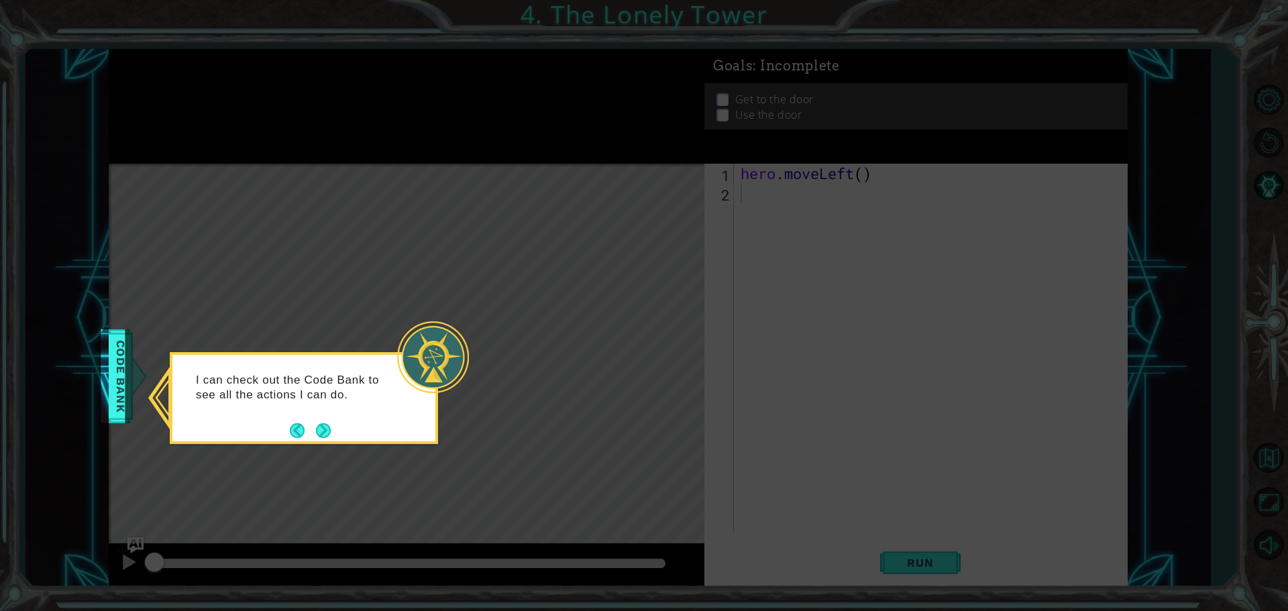
click at [325, 438] on button "Next" at bounding box center [323, 430] width 18 height 18
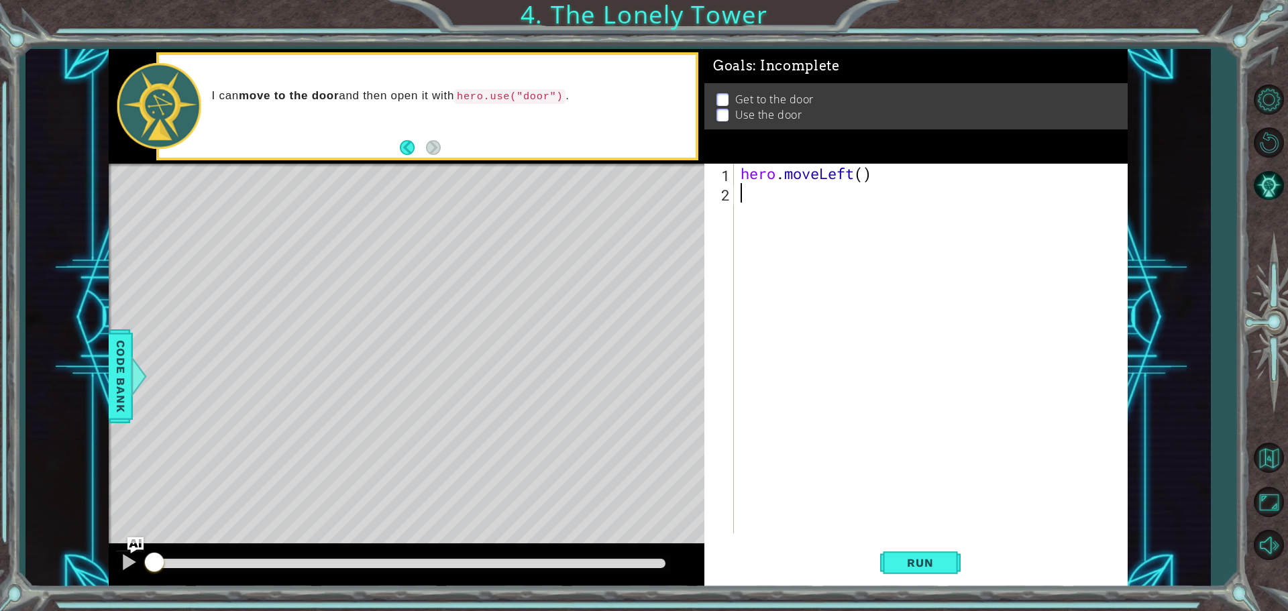
click at [877, 572] on div "Run" at bounding box center [919, 562] width 423 height 42
click at [897, 558] on span "Run" at bounding box center [920, 562] width 53 height 13
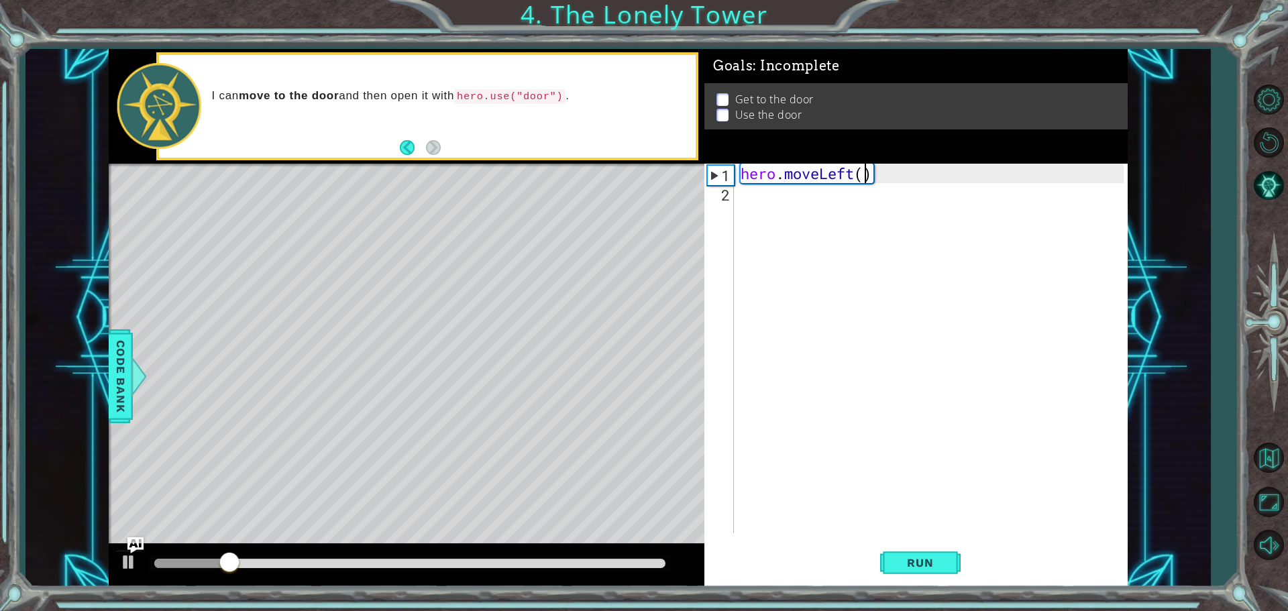
click at [863, 172] on div "hero . moveLeft ( )" at bounding box center [934, 368] width 392 height 409
type textarea "hero.moveLeft(3)"
click at [809, 204] on div "hero . moveLeft ( 3 )" at bounding box center [934, 368] width 392 height 409
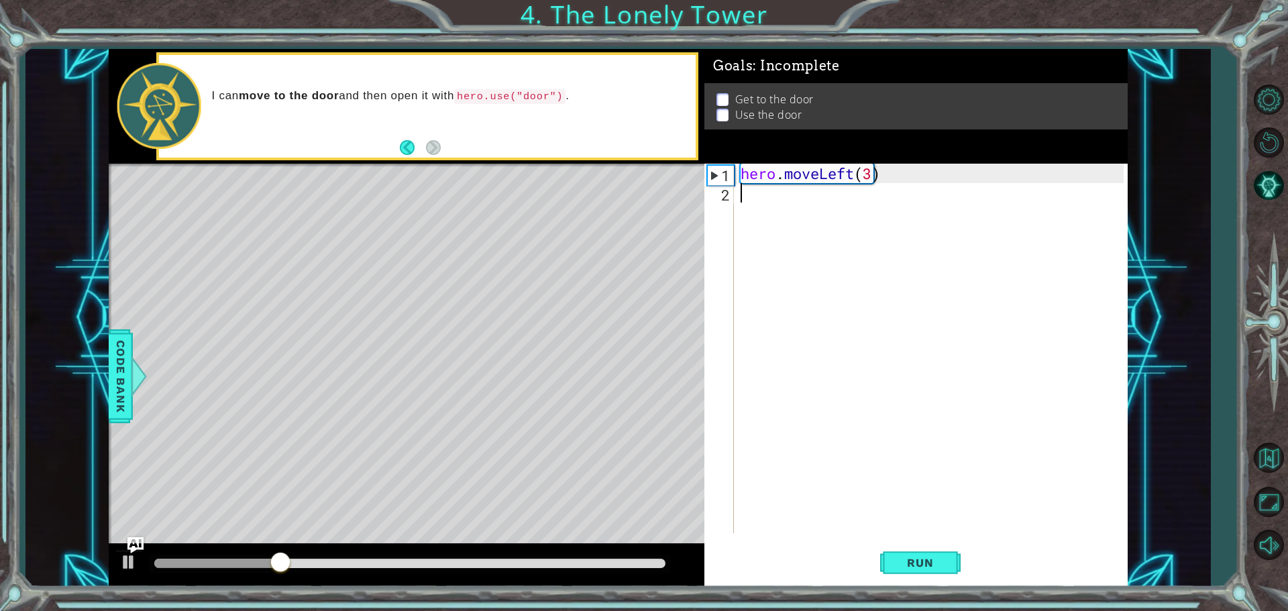
type textarea "h"
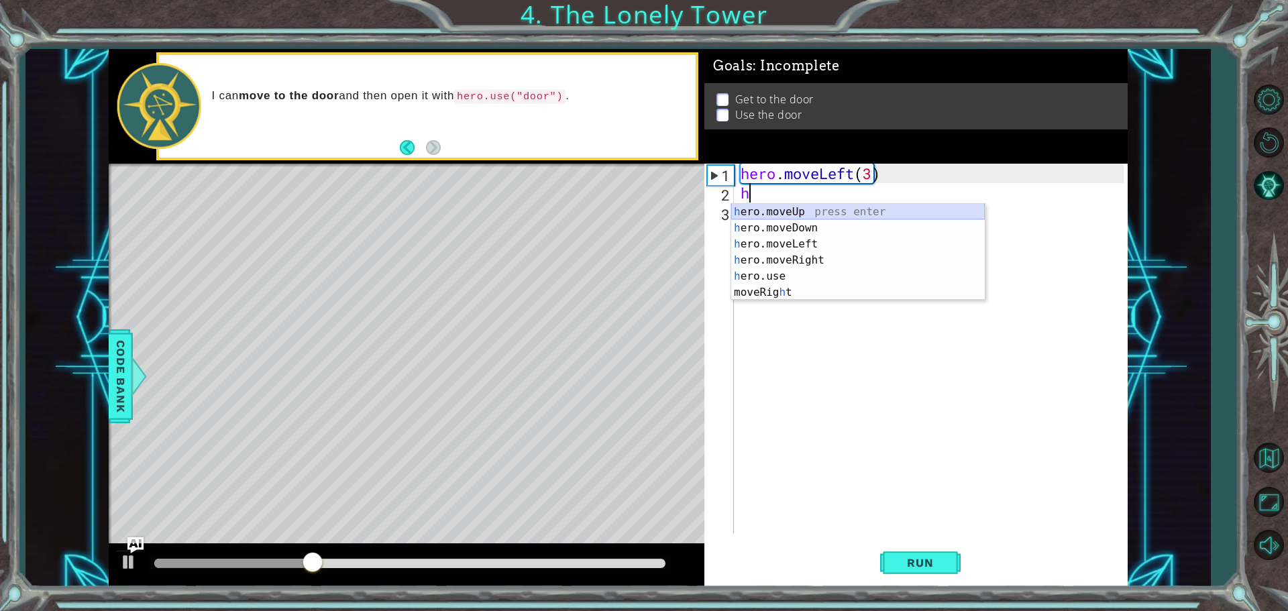
click at [789, 216] on div "h ero.moveUp press enter h ero.moveDown press enter h ero.moveLeft press enter …" at bounding box center [858, 268] width 254 height 129
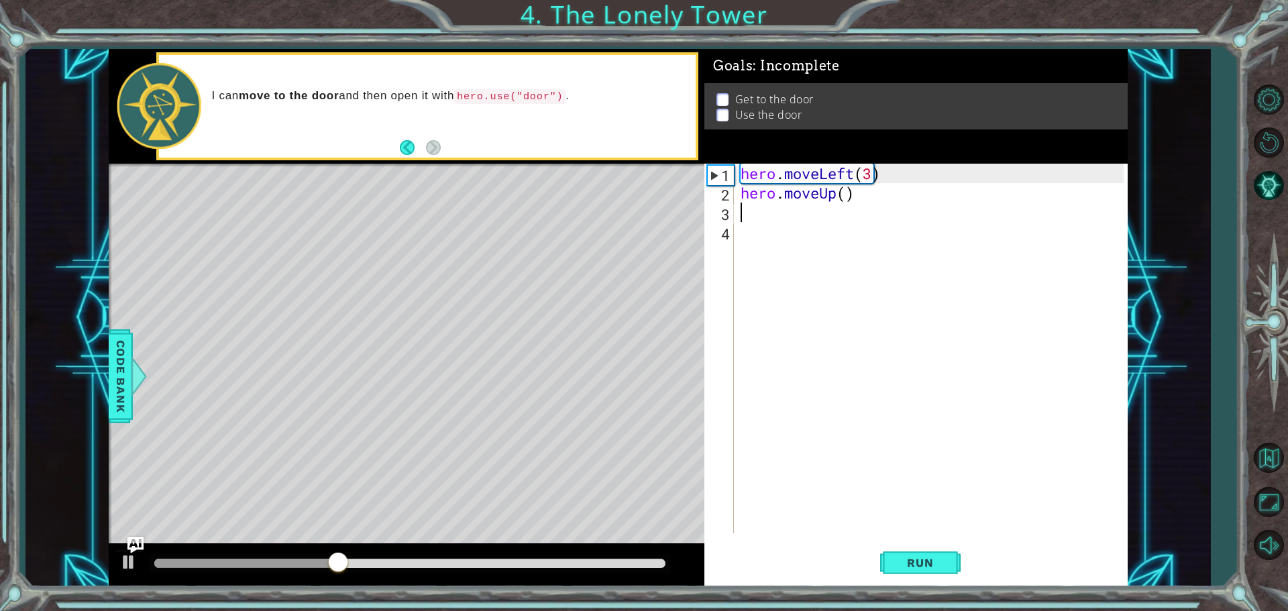
type textarea "3"
click at [847, 194] on div "hero . moveLeft ( 3 ) hero . moveUp ( )" at bounding box center [934, 368] width 392 height 409
type textarea "hero.moveUp(3)"
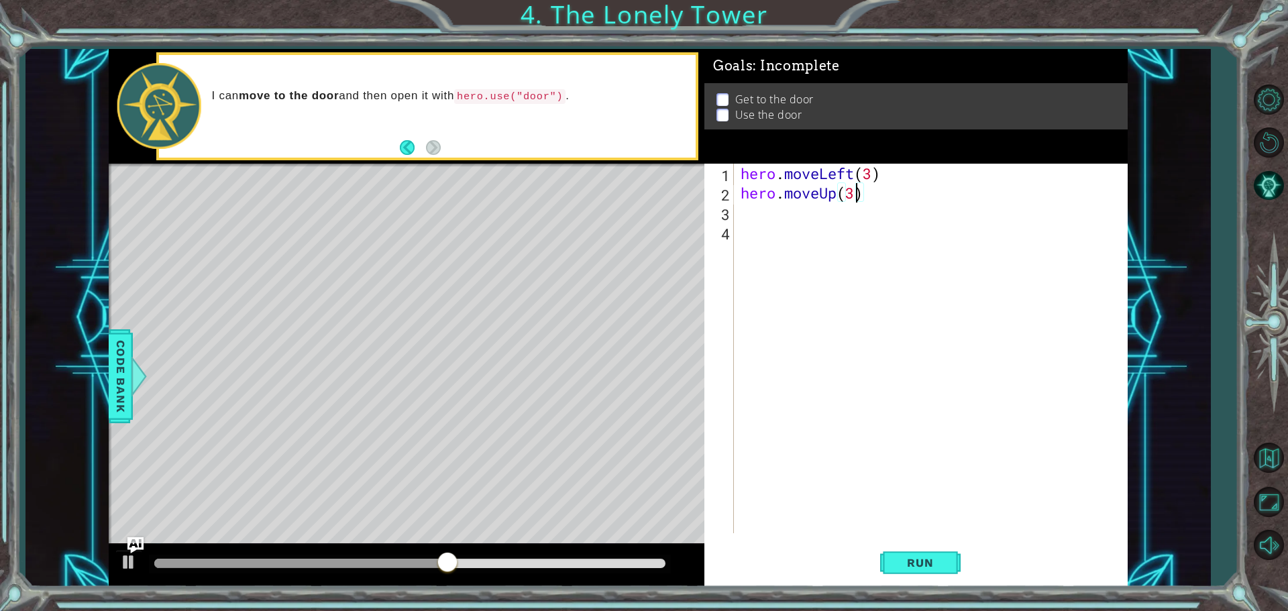
scroll to position [0, 5]
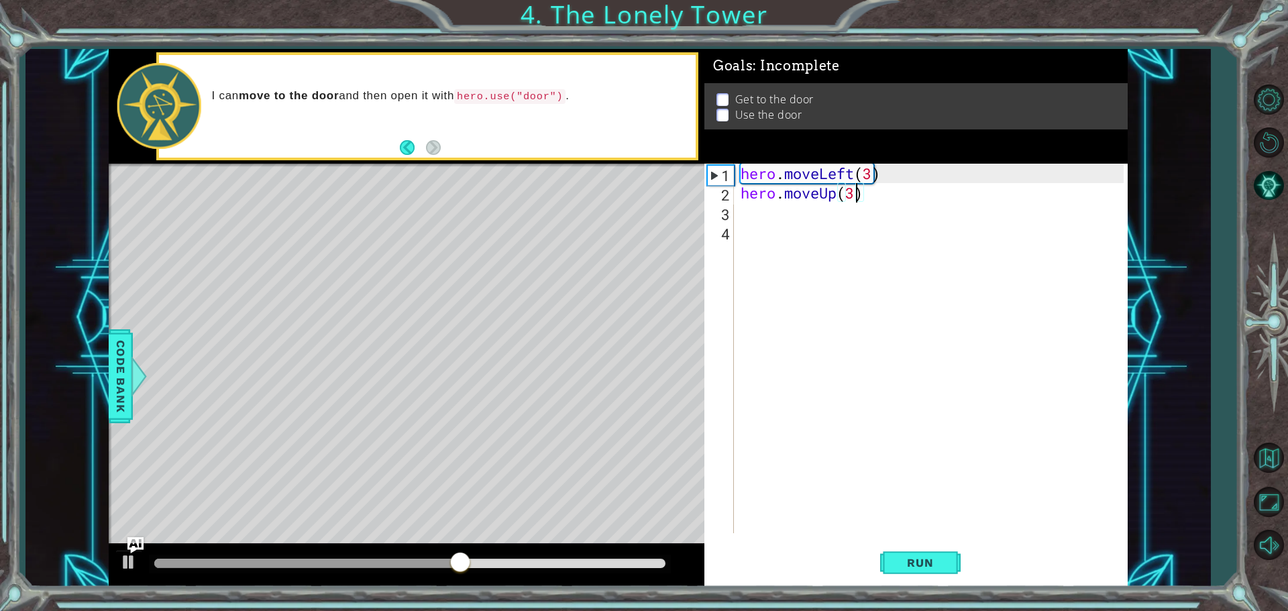
click at [786, 211] on div "hero . moveLeft ( 3 ) hero . moveUp ( 3 )" at bounding box center [934, 368] width 392 height 409
type textarea "h"
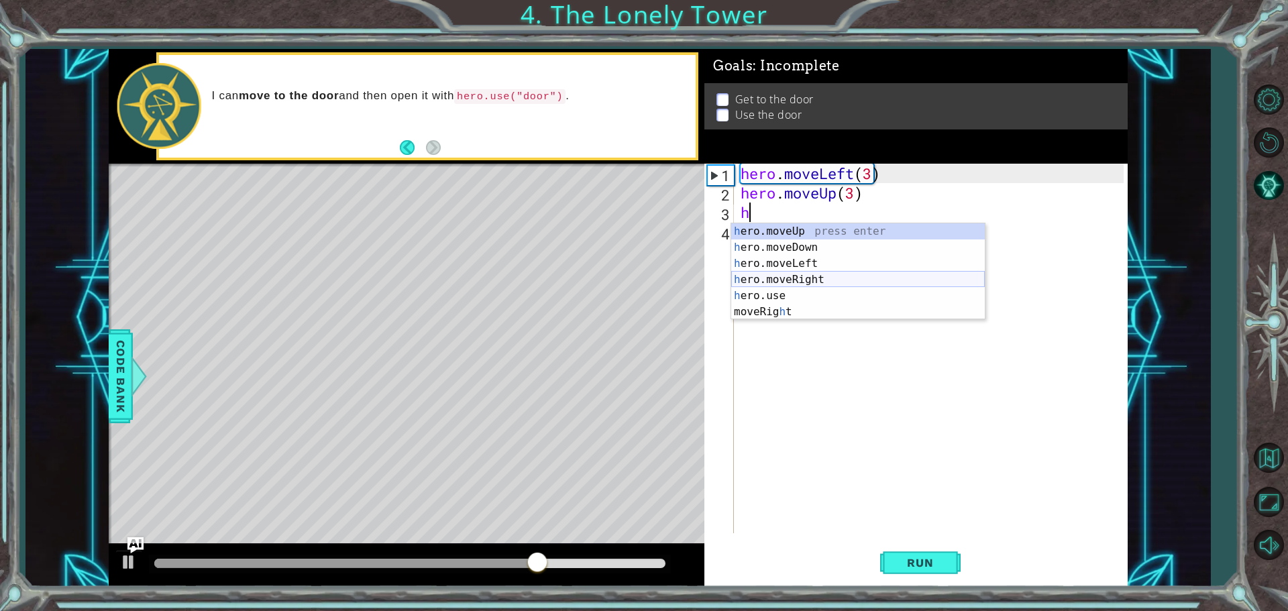
click at [787, 279] on div "h ero.moveUp press enter h ero.moveDown press enter h ero.moveLeft press enter …" at bounding box center [858, 287] width 254 height 129
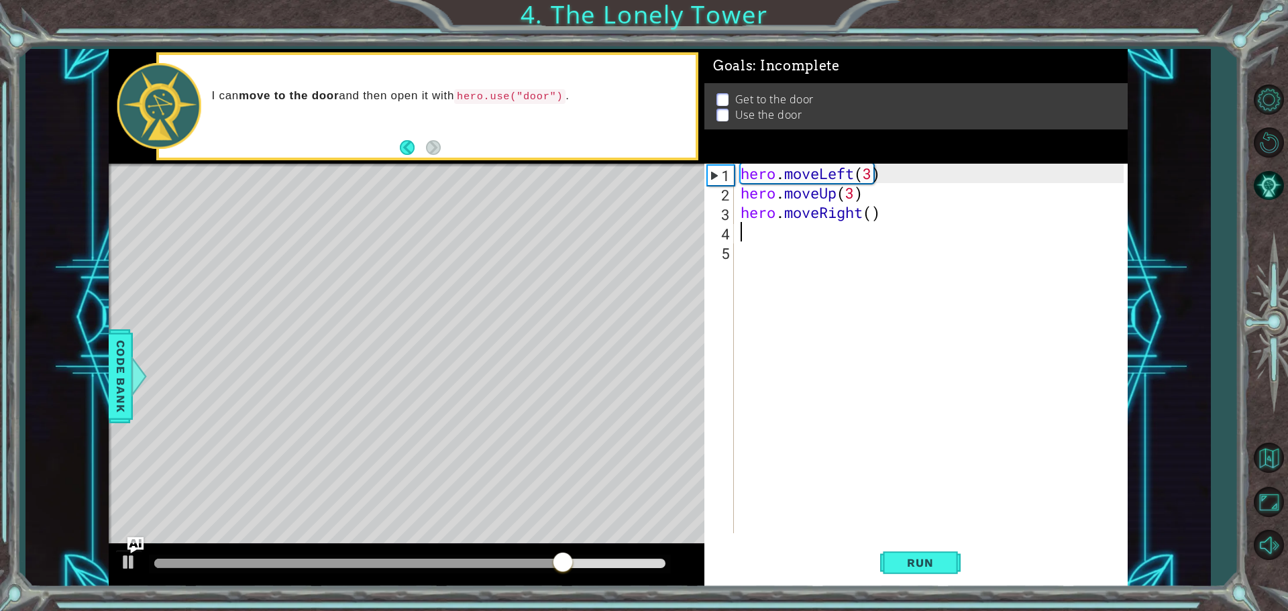
click at [873, 212] on div "hero . moveLeft ( 3 ) hero . moveUp ( 3 ) hero . moveRight ( )" at bounding box center [934, 368] width 392 height 409
click at [926, 562] on span "Run" at bounding box center [920, 562] width 53 height 13
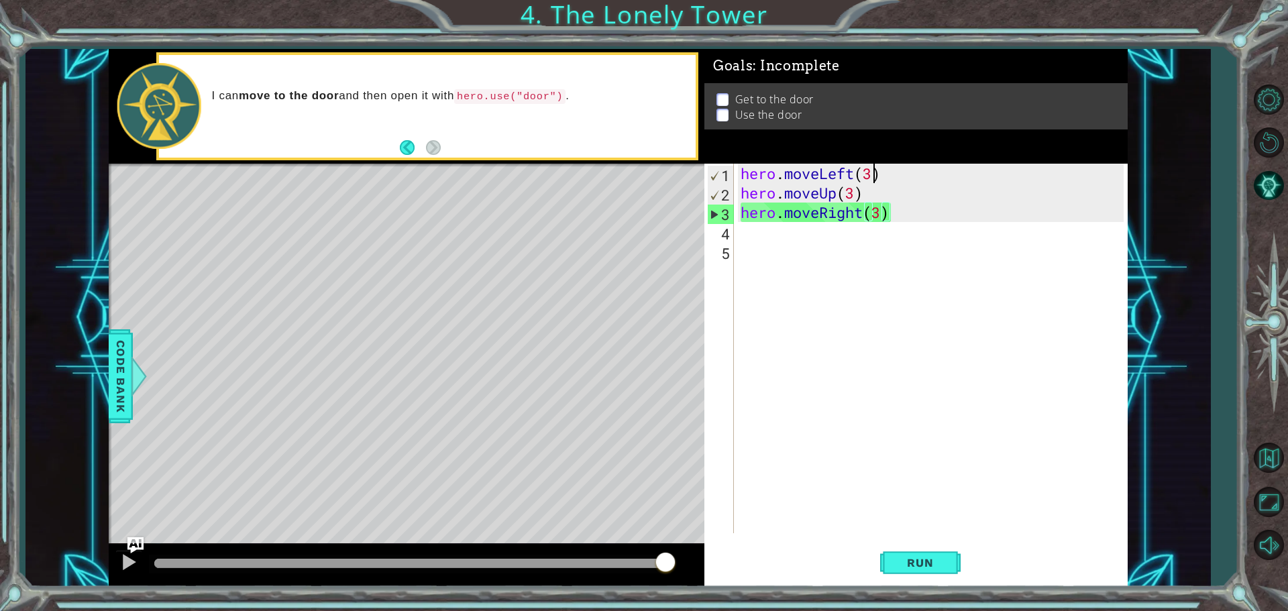
click at [873, 174] on div "hero . moveLeft ( 3 ) hero . moveUp ( 3 ) hero . moveRight ( 3 )" at bounding box center [934, 368] width 392 height 409
type textarea "hero.moveLeft(2)"
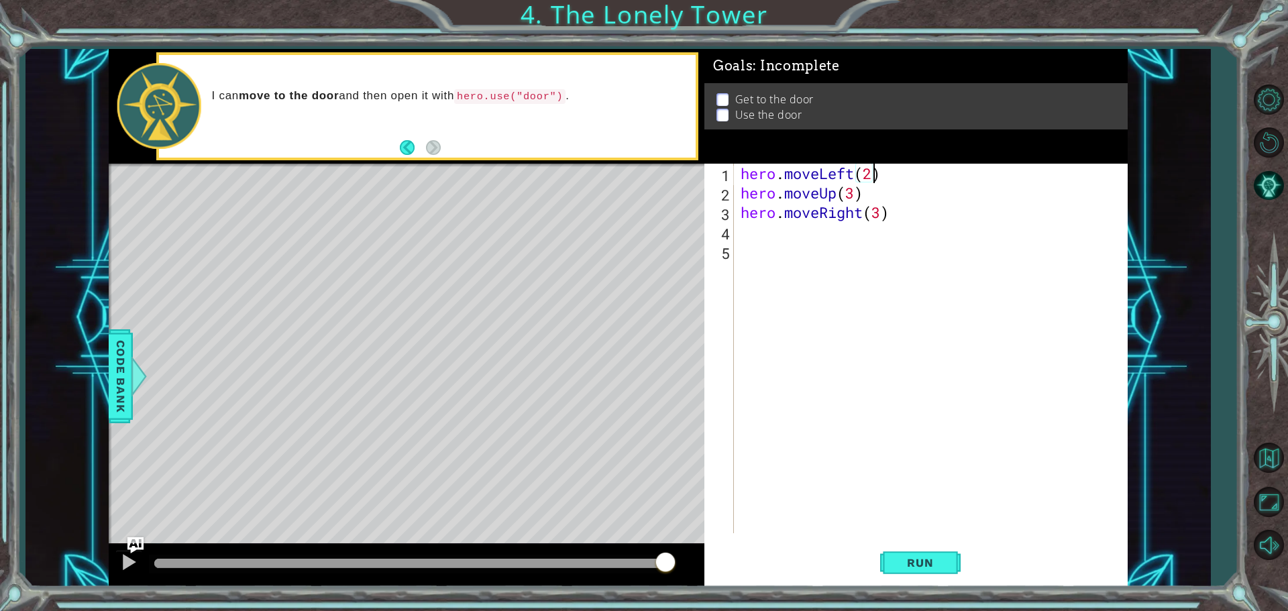
type textarea "]"
type textarea "hero.moveLeft(2)"
click at [883, 564] on button "Run" at bounding box center [920, 562] width 81 height 42
